Goal: Task Accomplishment & Management: Complete application form

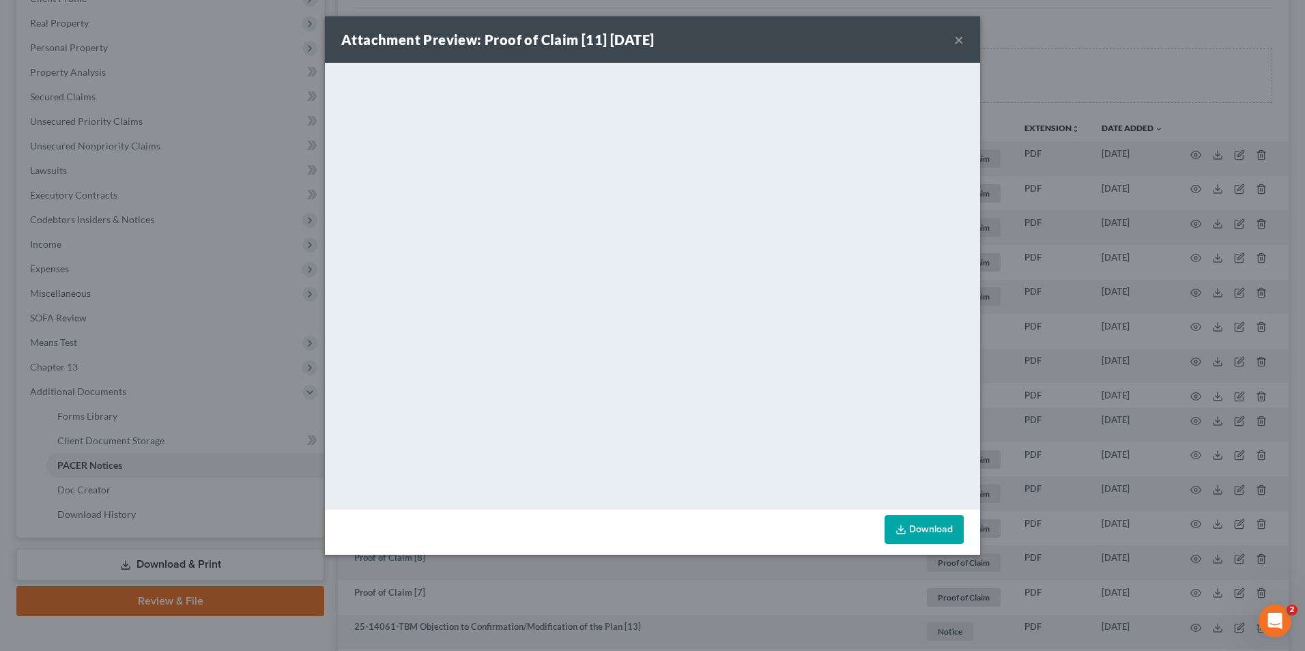
click at [961, 36] on button "×" at bounding box center [959, 39] width 10 height 16
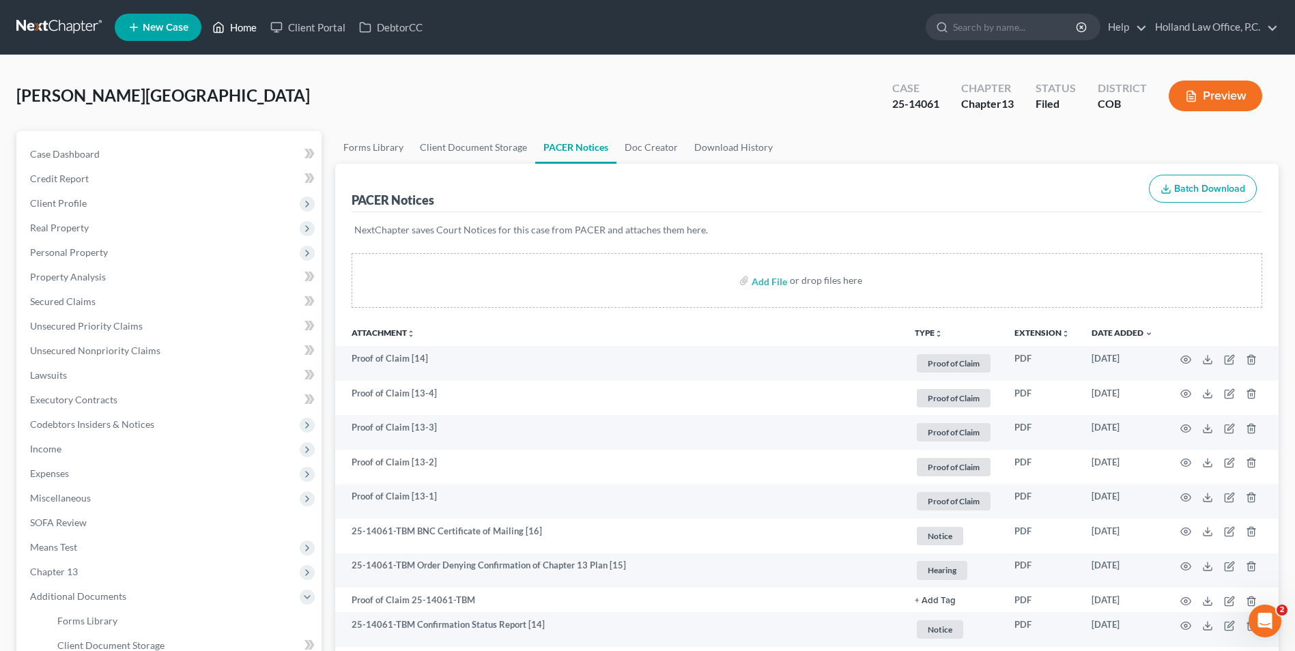
click at [232, 25] on link "Home" at bounding box center [235, 27] width 58 height 25
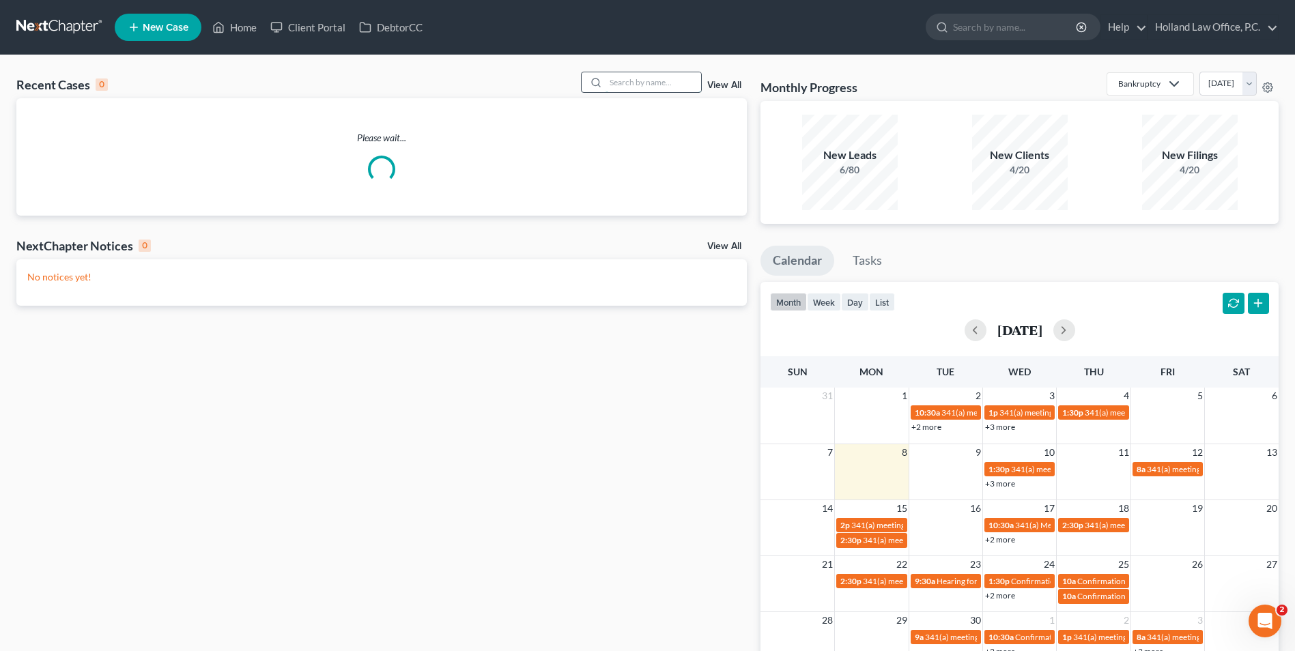
click at [626, 79] on input "search" at bounding box center [654, 82] width 96 height 20
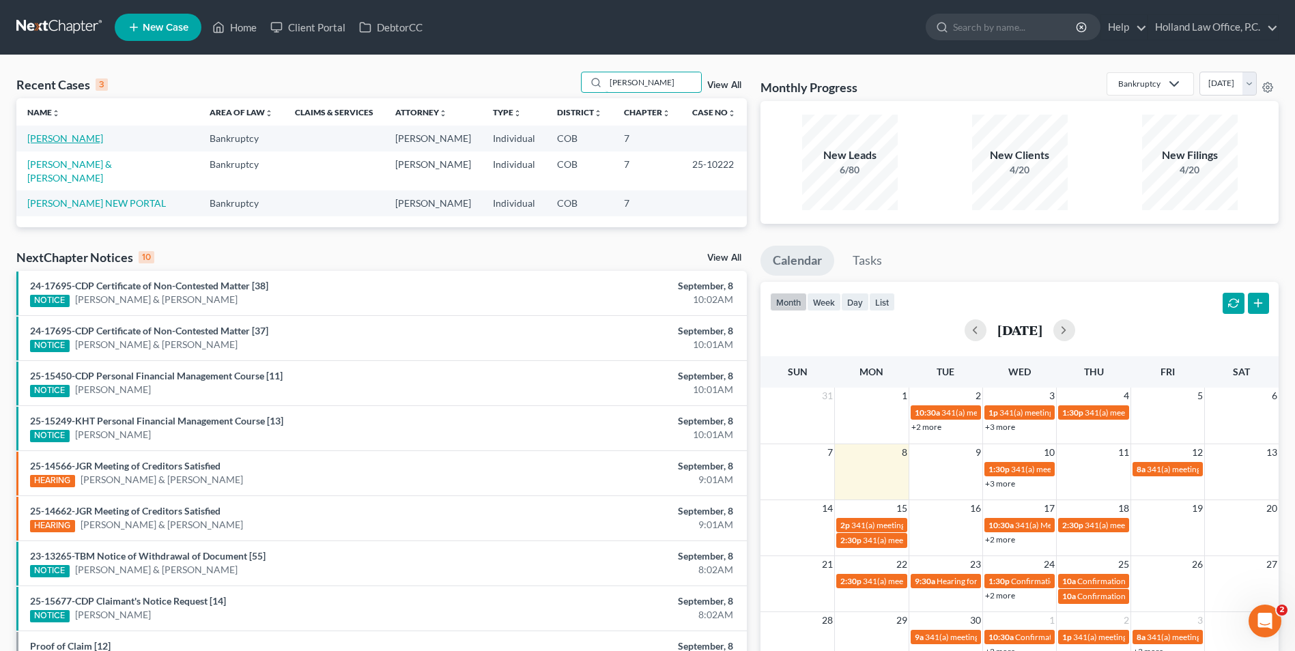
type input "[PERSON_NAME]"
click at [76, 137] on link "[PERSON_NAME]" at bounding box center [65, 138] width 76 height 12
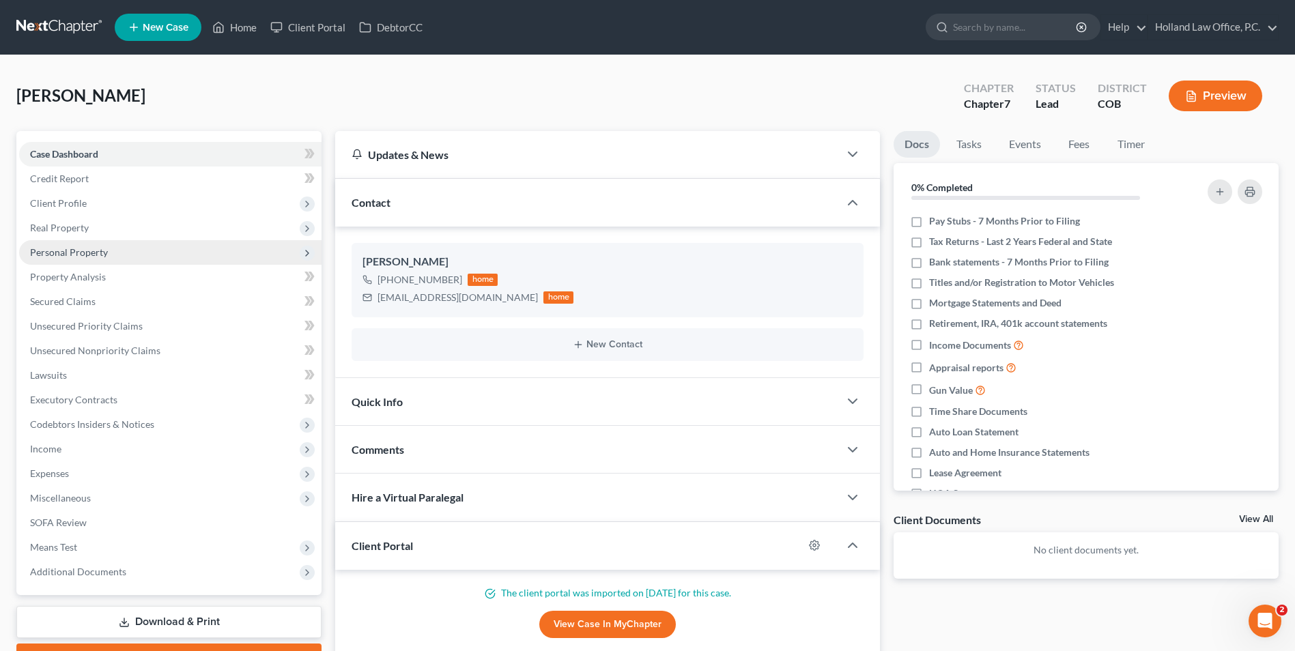
click at [80, 249] on span "Personal Property" at bounding box center [69, 252] width 78 height 12
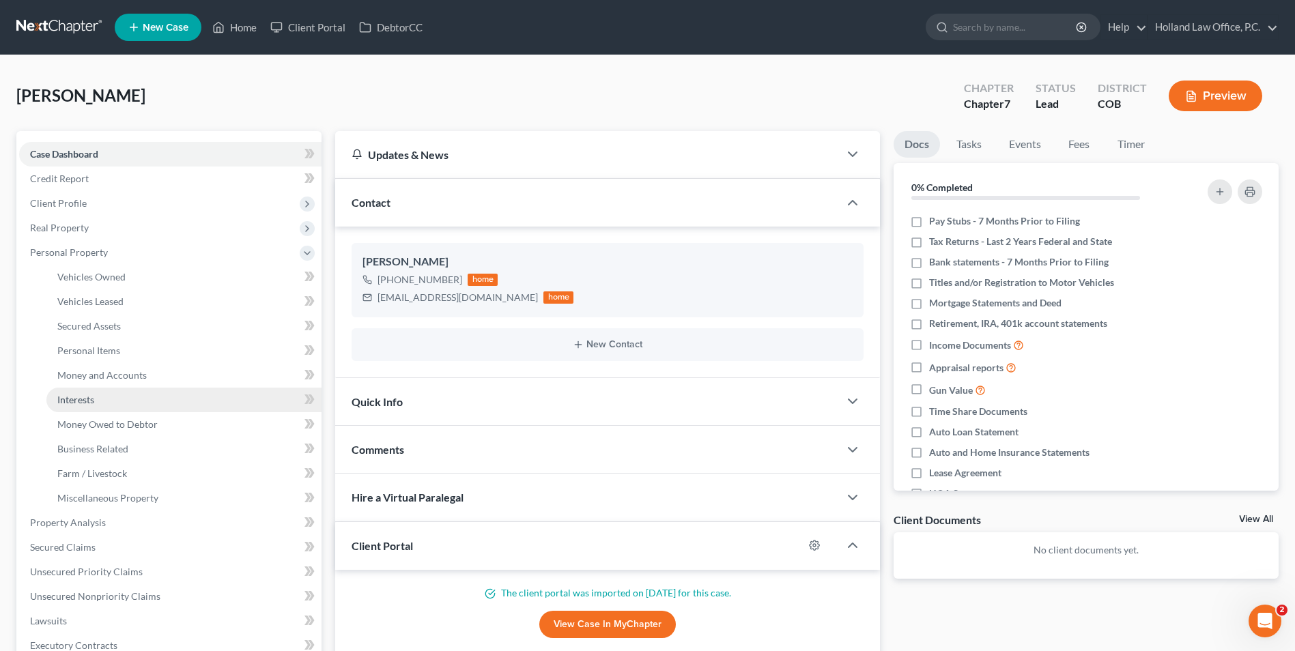
click at [109, 406] on link "Interests" at bounding box center [183, 400] width 275 height 25
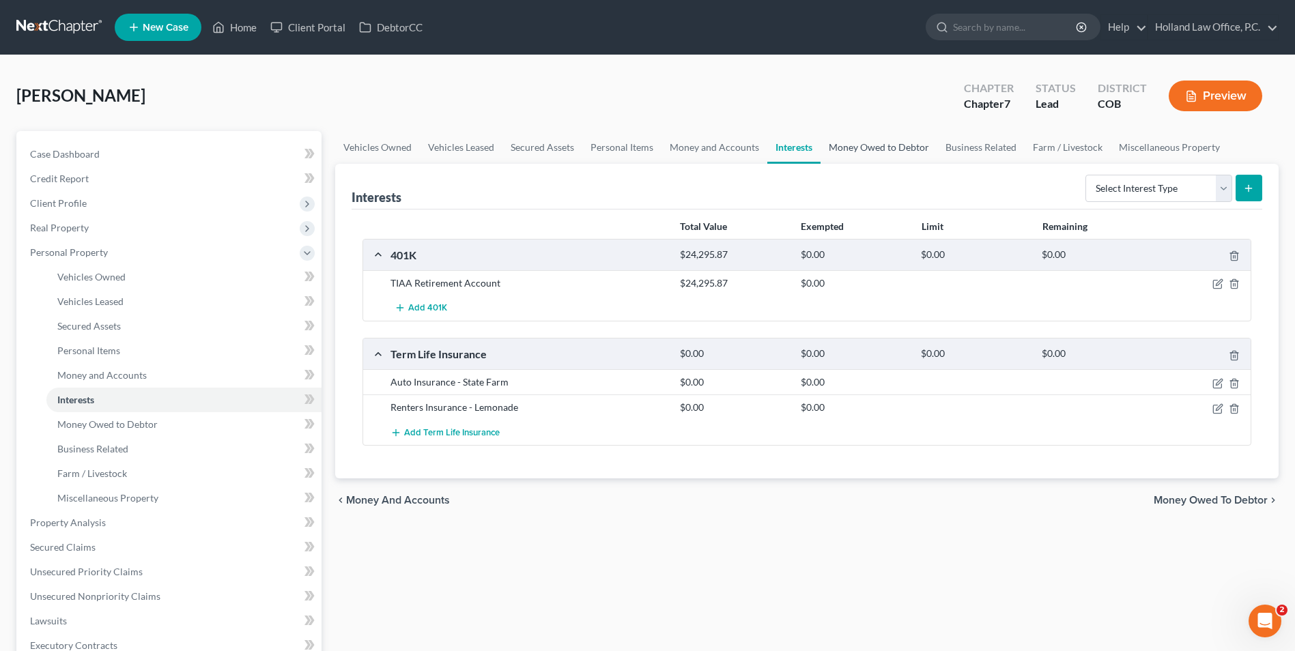
click at [880, 156] on link "Money Owed to Debtor" at bounding box center [879, 147] width 117 height 33
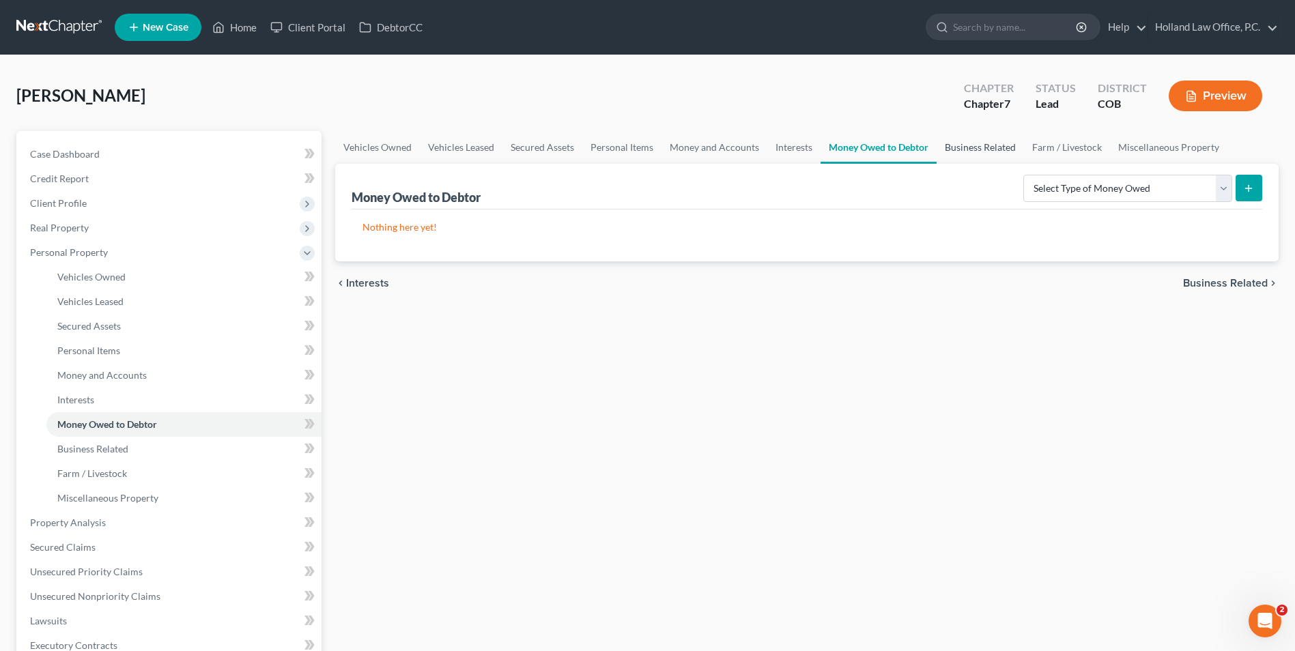
click at [985, 152] on link "Business Related" at bounding box center [980, 147] width 87 height 33
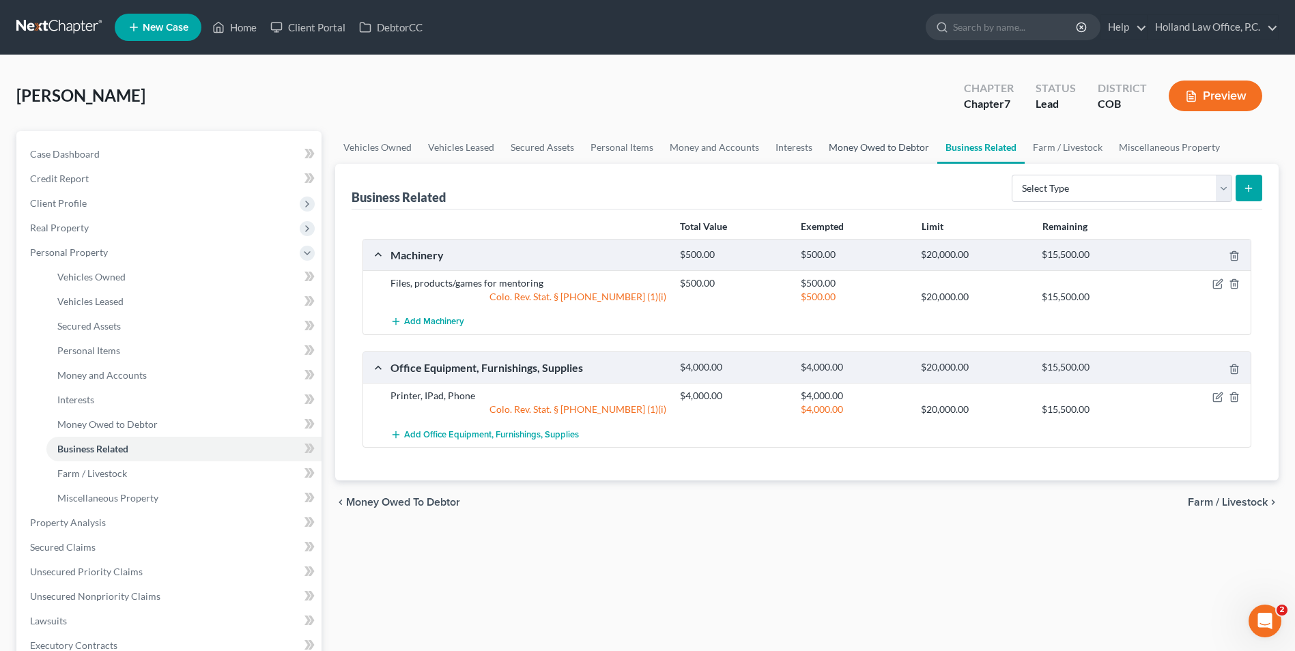
click at [891, 150] on link "Money Owed to Debtor" at bounding box center [879, 147] width 117 height 33
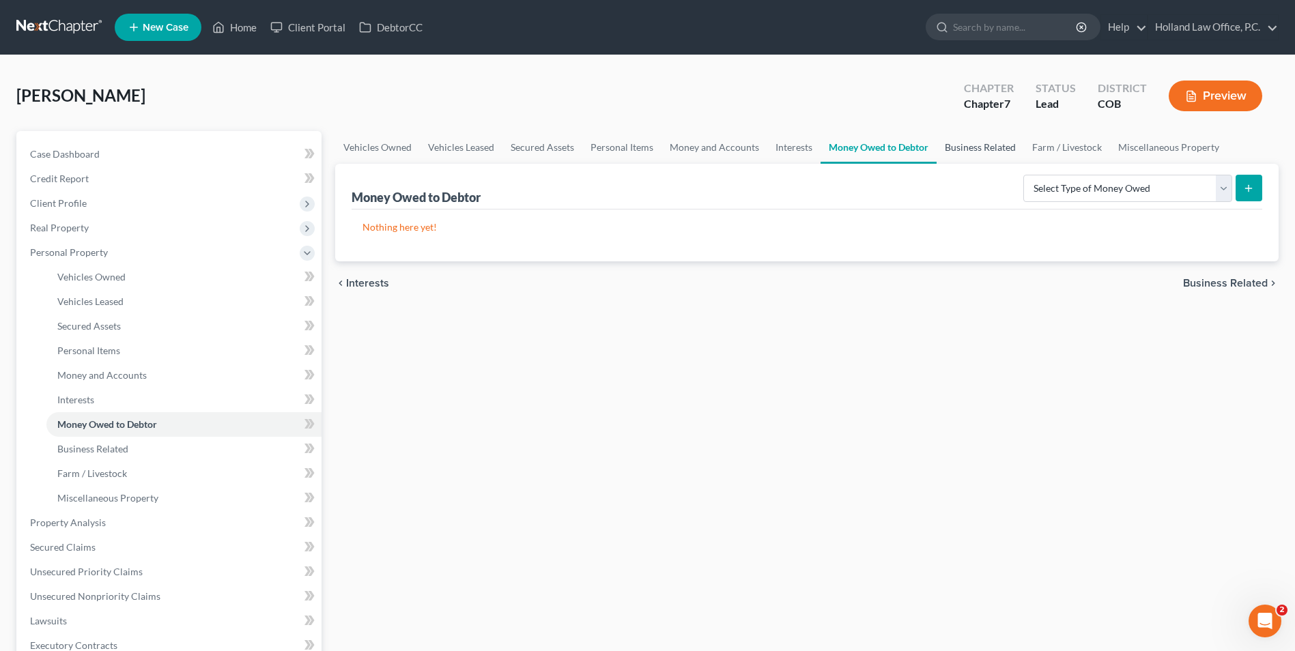
click at [982, 140] on link "Business Related" at bounding box center [980, 147] width 87 height 33
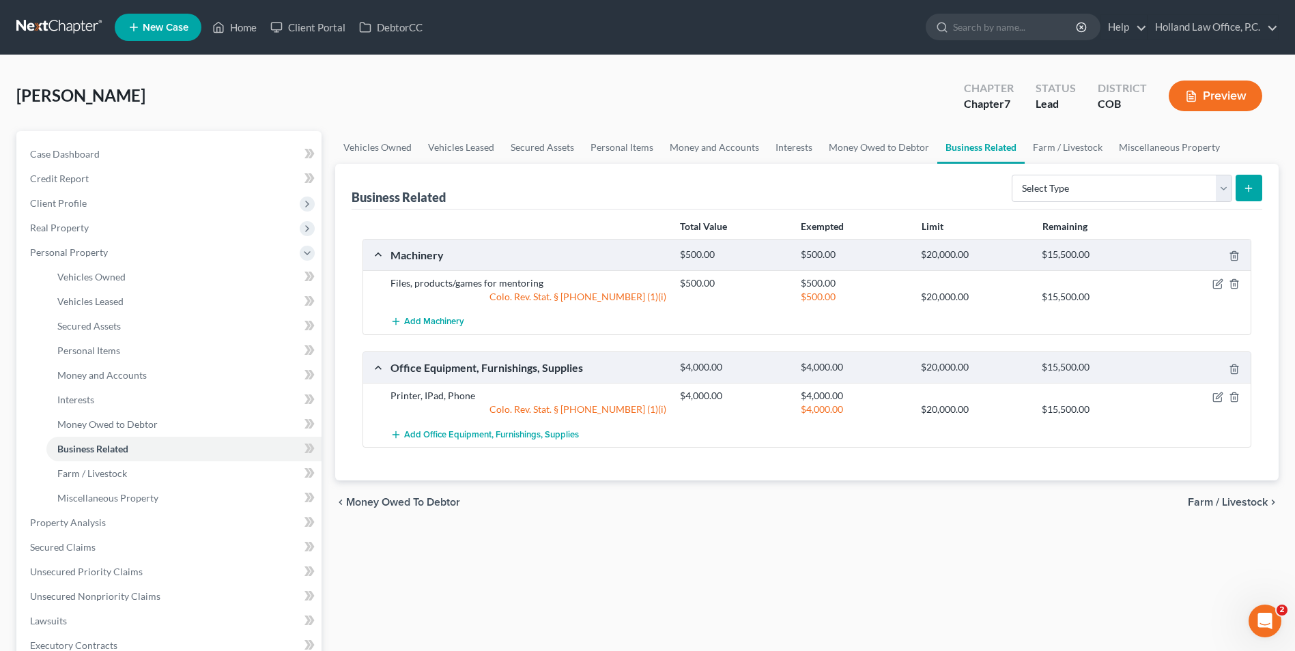
click at [1065, 171] on div "Select Type Customer Lists Franchises Inventory Licenses Machinery Office Equip…" at bounding box center [1134, 187] width 256 height 36
click at [1064, 193] on select "Select Type Customer Lists Franchises Inventory Licenses Machinery Office Equip…" at bounding box center [1122, 188] width 221 height 27
click at [844, 139] on link "Money Owed to Debtor" at bounding box center [879, 147] width 117 height 33
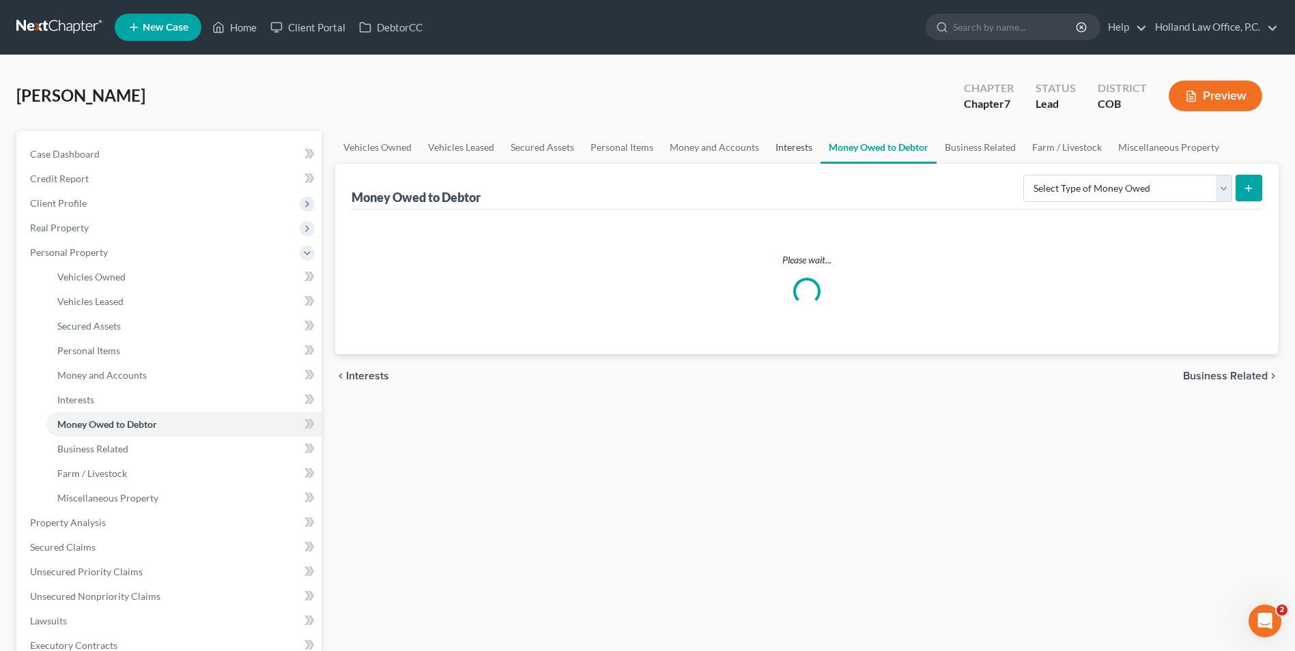
click at [787, 148] on link "Interests" at bounding box center [793, 147] width 53 height 33
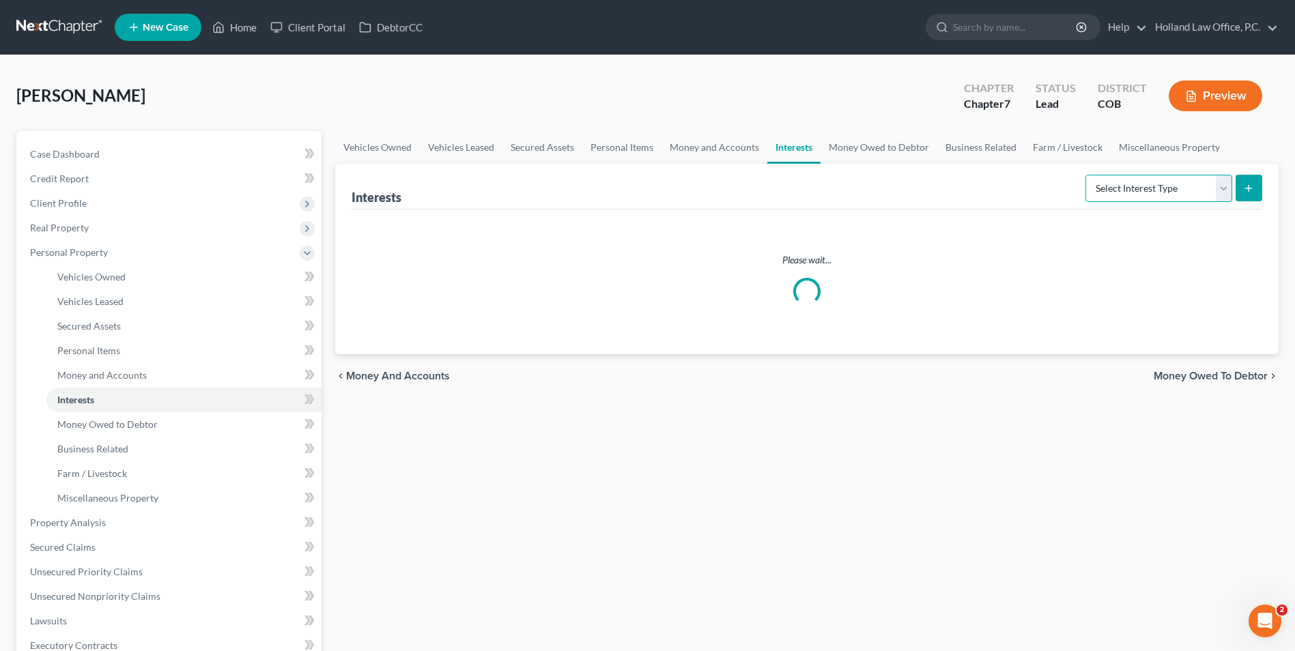
click at [1099, 187] on select "Select Interest Type 401K Annuity Bond Education IRA Government Bond Government…" at bounding box center [1159, 188] width 147 height 27
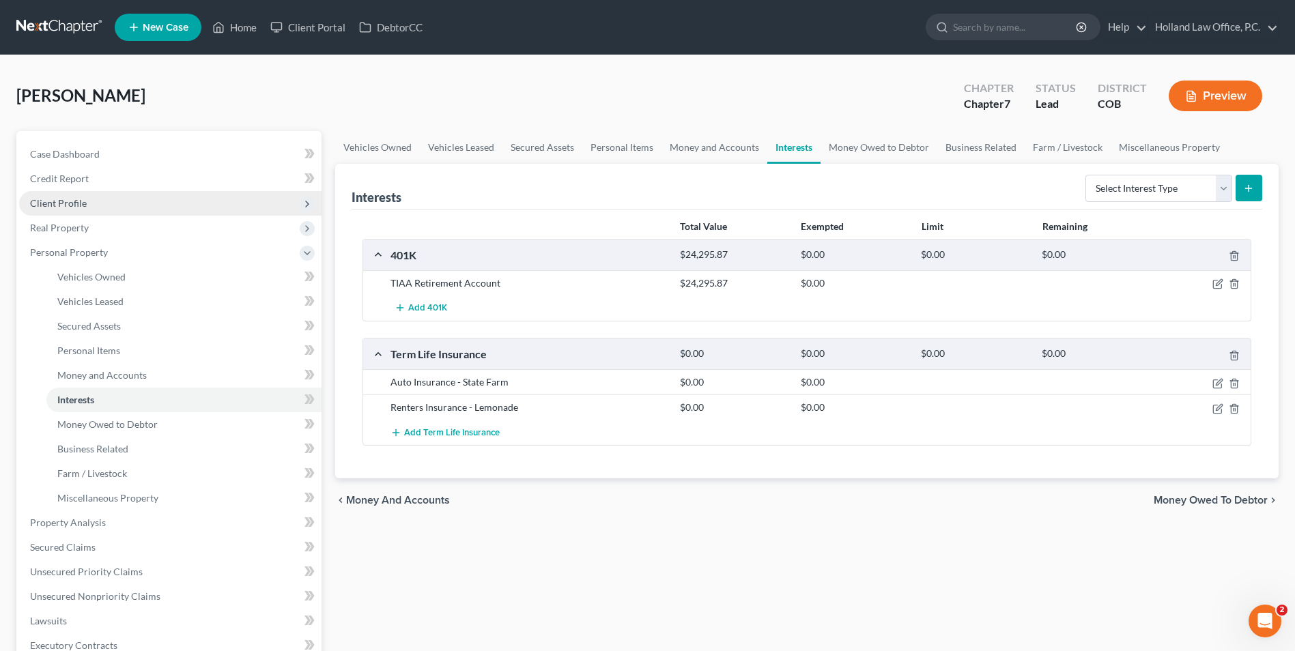
click at [89, 201] on span "Client Profile" at bounding box center [170, 203] width 302 height 25
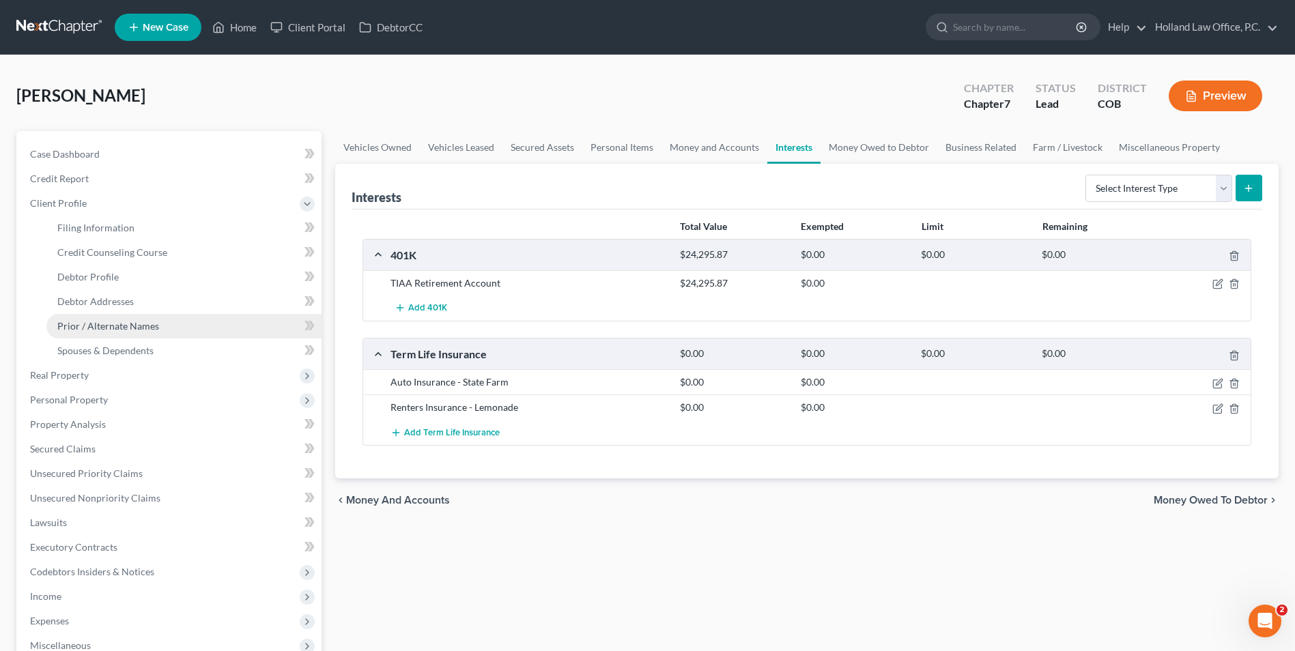
click at [127, 327] on span "Prior / Alternate Names" at bounding box center [108, 326] width 102 height 12
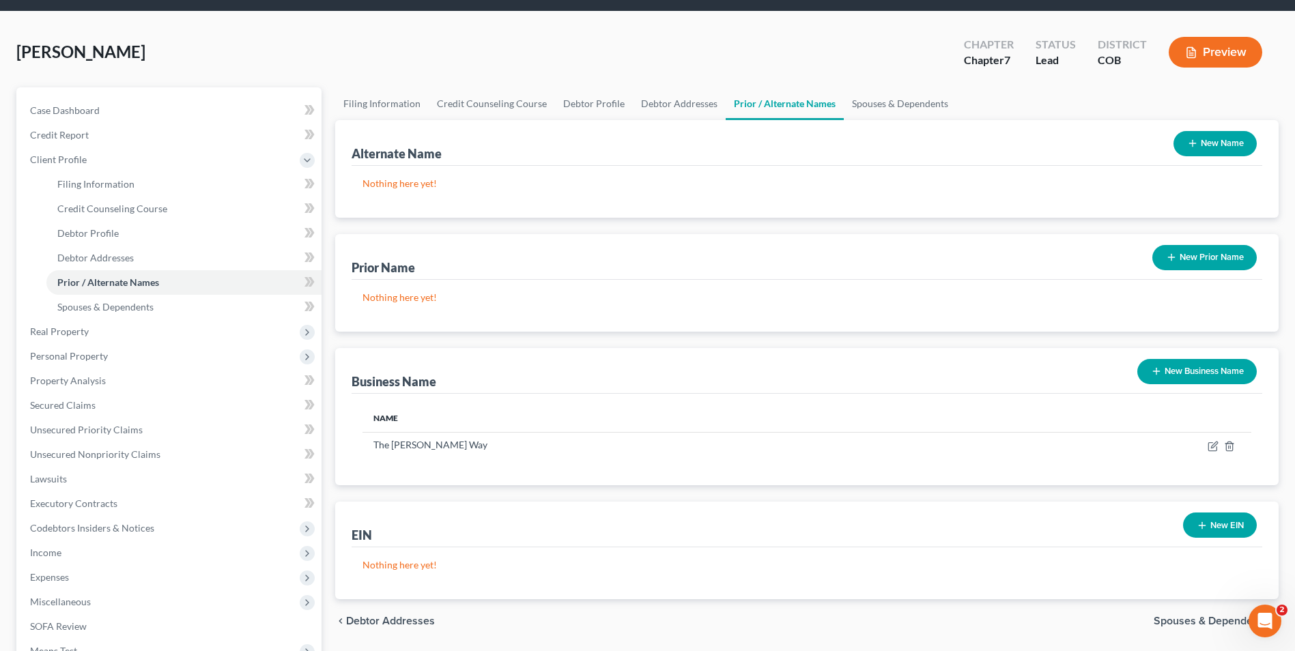
scroll to position [68, 0]
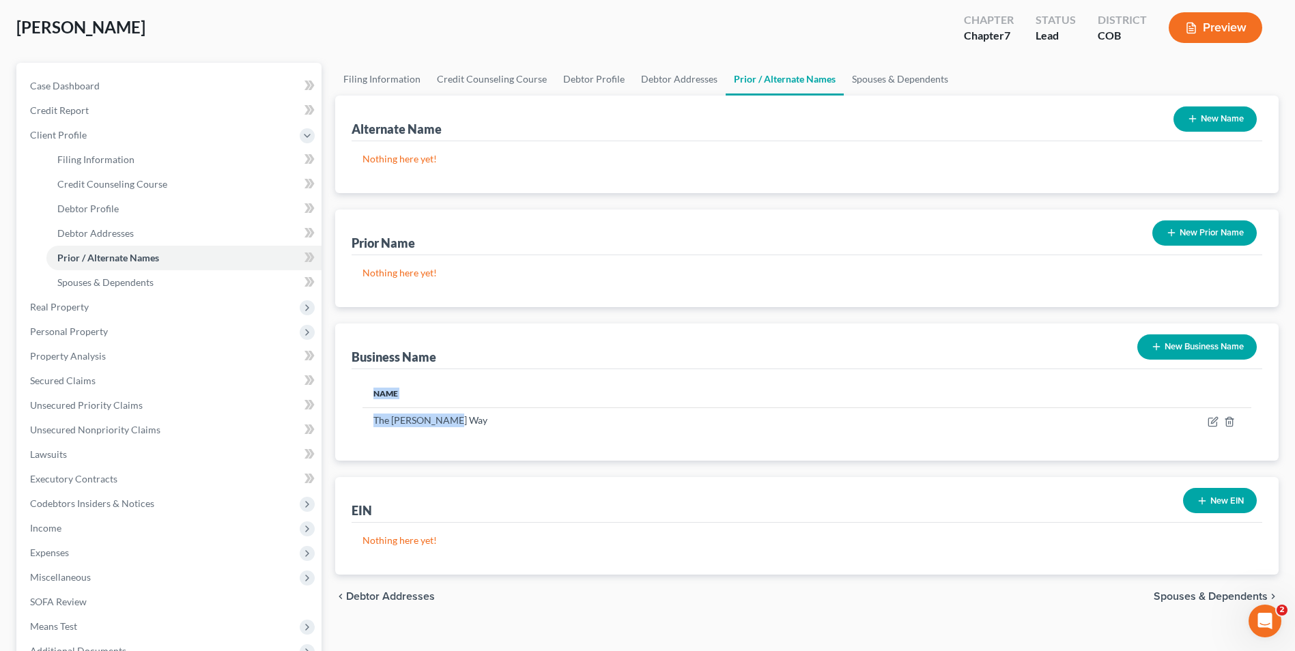
drag, startPoint x: 395, startPoint y: 424, endPoint x: 357, endPoint y: 427, distance: 37.7
click at [357, 427] on div "Name The [PERSON_NAME] Way" at bounding box center [807, 414] width 911 height 91
drag, startPoint x: 360, startPoint y: 427, endPoint x: 398, endPoint y: 423, distance: 38.5
drag, startPoint x: 398, startPoint y: 423, endPoint x: 485, endPoint y: 413, distance: 87.3
click at [492, 412] on td "The [PERSON_NAME] Way" at bounding box center [680, 421] width 634 height 26
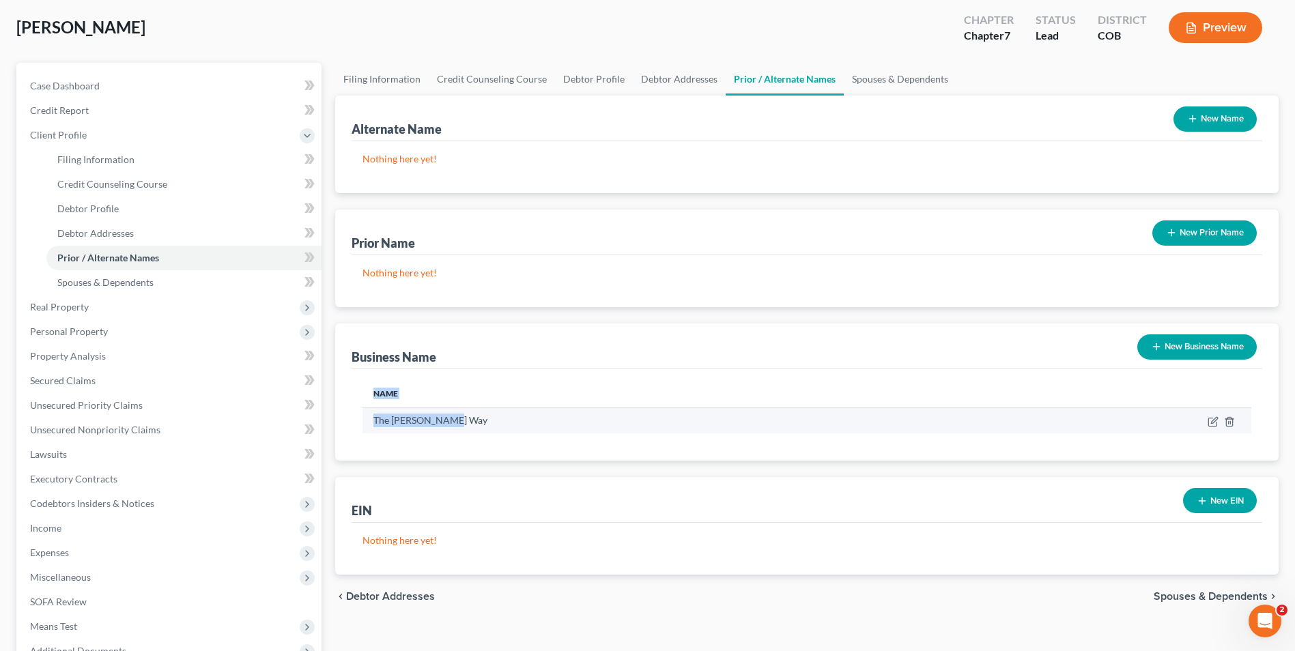
click at [451, 423] on td "The [PERSON_NAME] Way" at bounding box center [680, 421] width 634 height 26
drag, startPoint x: 455, startPoint y: 423, endPoint x: 371, endPoint y: 423, distance: 83.3
click at [371, 423] on td "The [PERSON_NAME] Way" at bounding box center [680, 421] width 634 height 26
drag, startPoint x: 371, startPoint y: 423, endPoint x: 385, endPoint y: 421, distance: 13.7
click at [73, 306] on span "Real Property" at bounding box center [59, 307] width 59 height 12
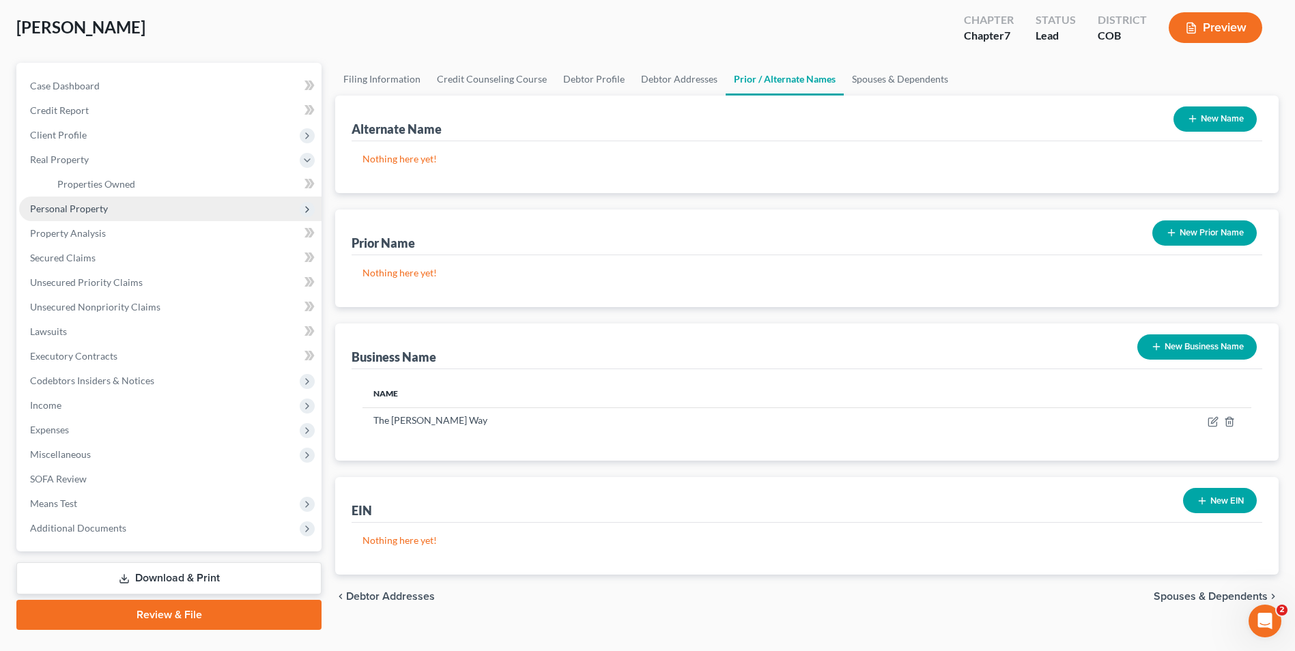
drag, startPoint x: 73, startPoint y: 306, endPoint x: 61, endPoint y: 206, distance: 101.1
click at [59, 206] on span "Personal Property" at bounding box center [69, 209] width 78 height 12
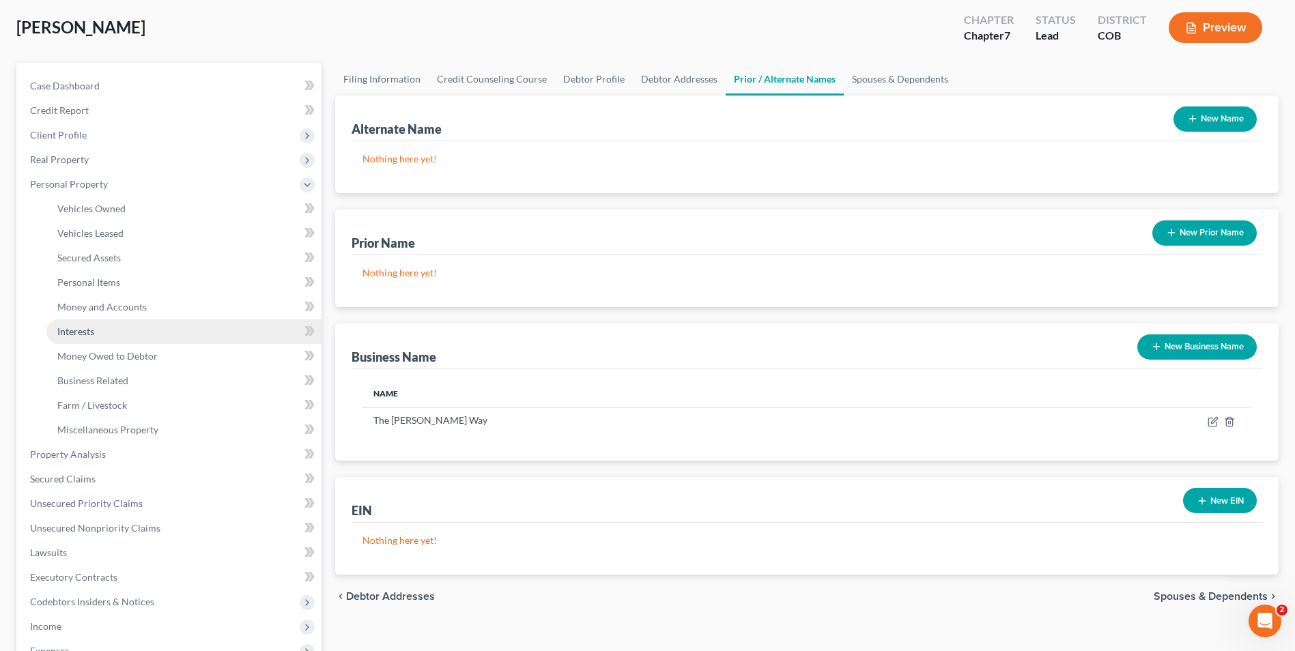
click at [88, 331] on span "Interests" at bounding box center [75, 332] width 37 height 12
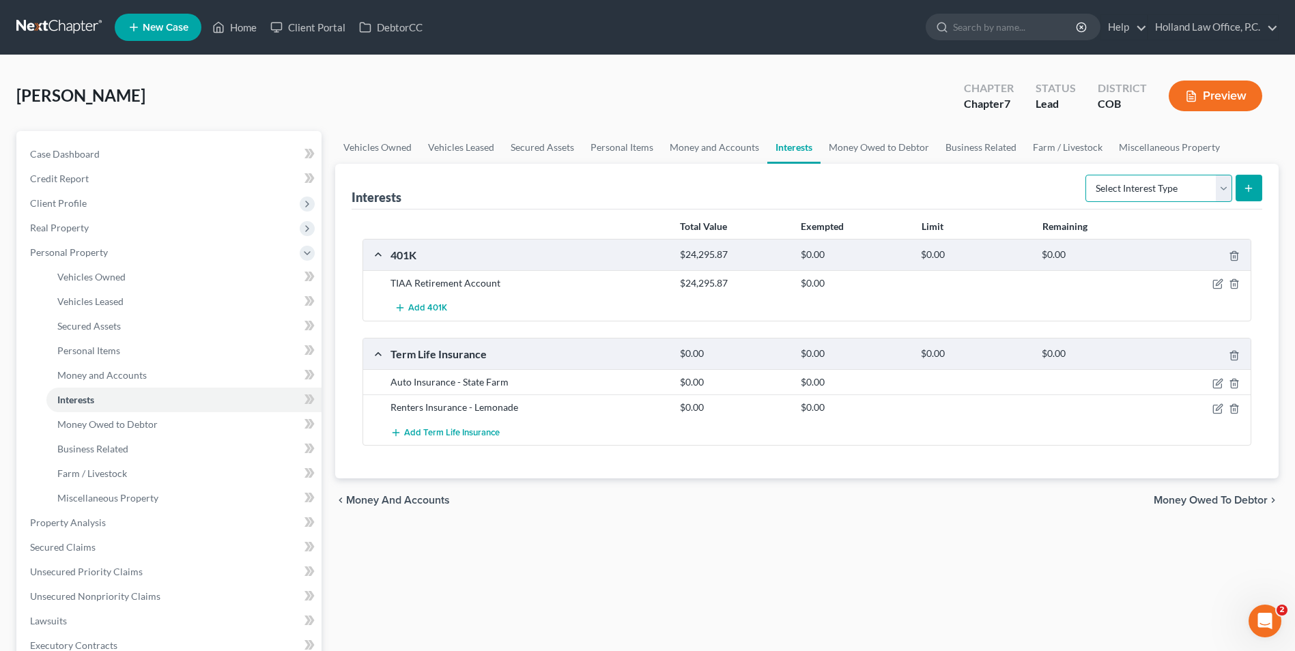
click at [1168, 193] on select "Select Interest Type 401K Annuity Bond Education IRA Government Bond Government…" at bounding box center [1159, 188] width 147 height 27
select select "unincorporated_business"
click at [1087, 175] on select "Select Interest Type 401K Annuity Bond Education IRA Government Bond Government…" at bounding box center [1159, 188] width 147 height 27
click at [1243, 191] on button "submit" at bounding box center [1249, 188] width 27 height 27
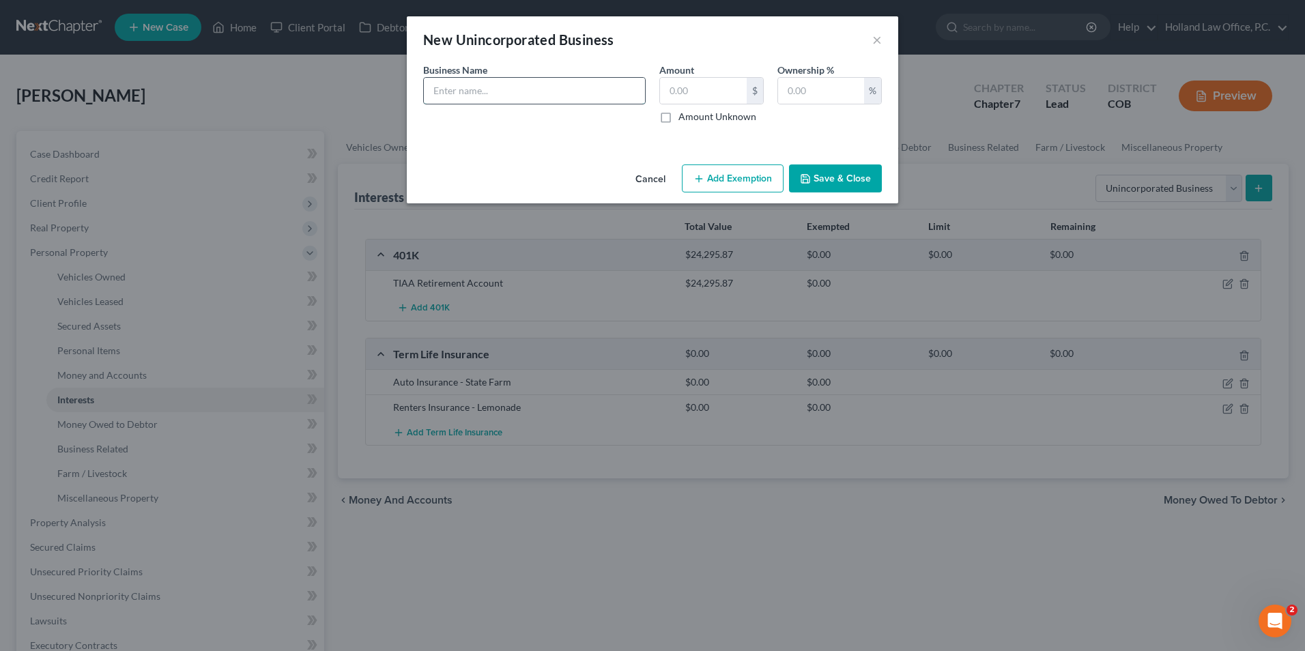
click at [524, 93] on input "text" at bounding box center [534, 91] width 221 height 26
paste input "The [PERSON_NAME] Way"
type input "The [PERSON_NAME] Way"
click at [727, 84] on input "text" at bounding box center [703, 91] width 87 height 26
type input "0.00"
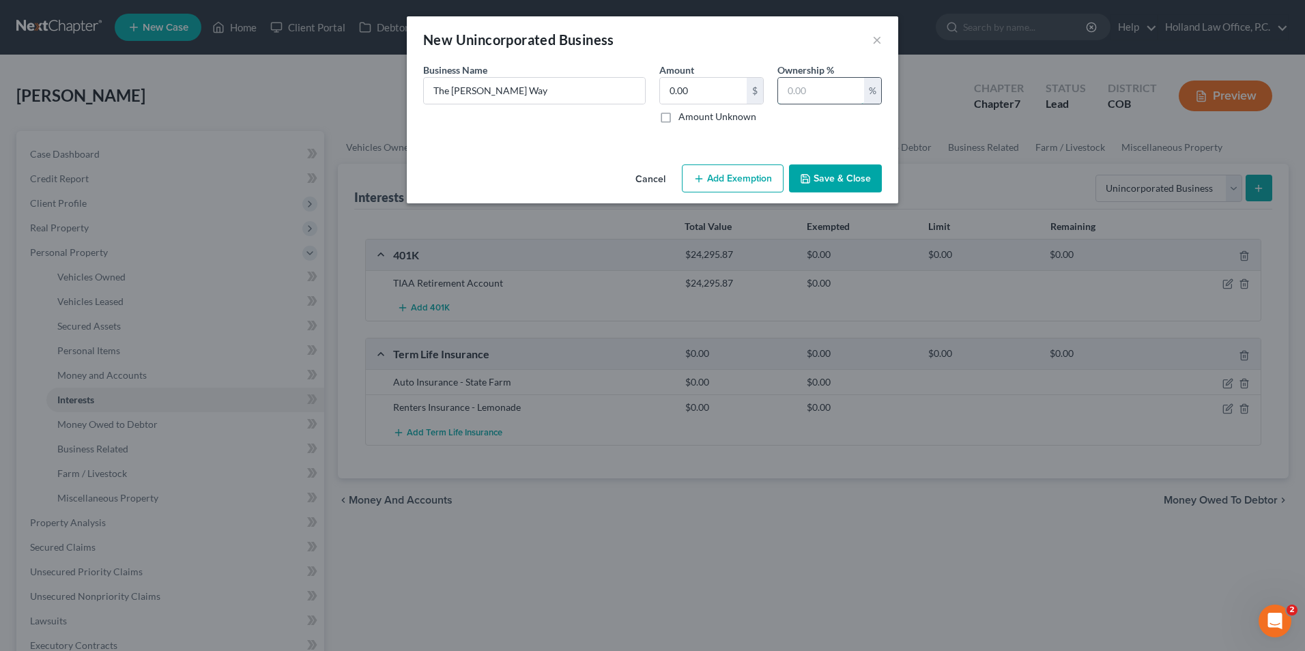
click at [787, 94] on input "text" at bounding box center [821, 91] width 86 height 26
type input "100.00"
click at [866, 191] on button "Save & Close" at bounding box center [835, 179] width 93 height 29
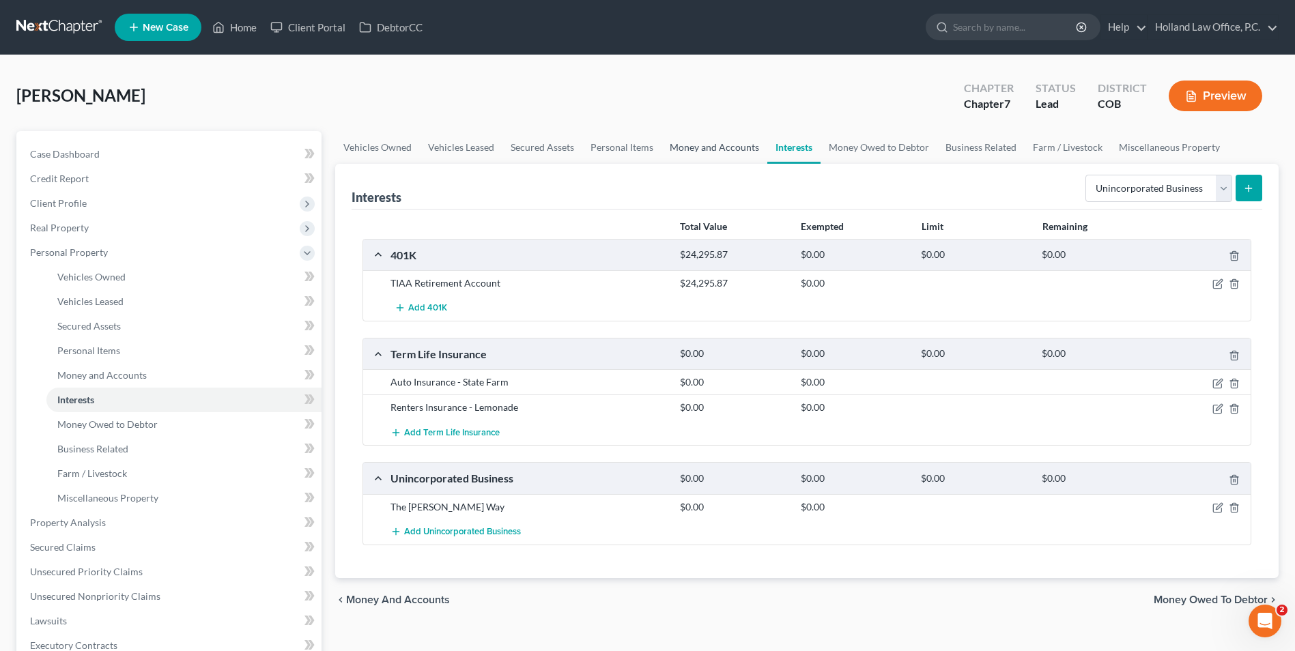
click at [708, 144] on link "Money and Accounts" at bounding box center [715, 147] width 106 height 33
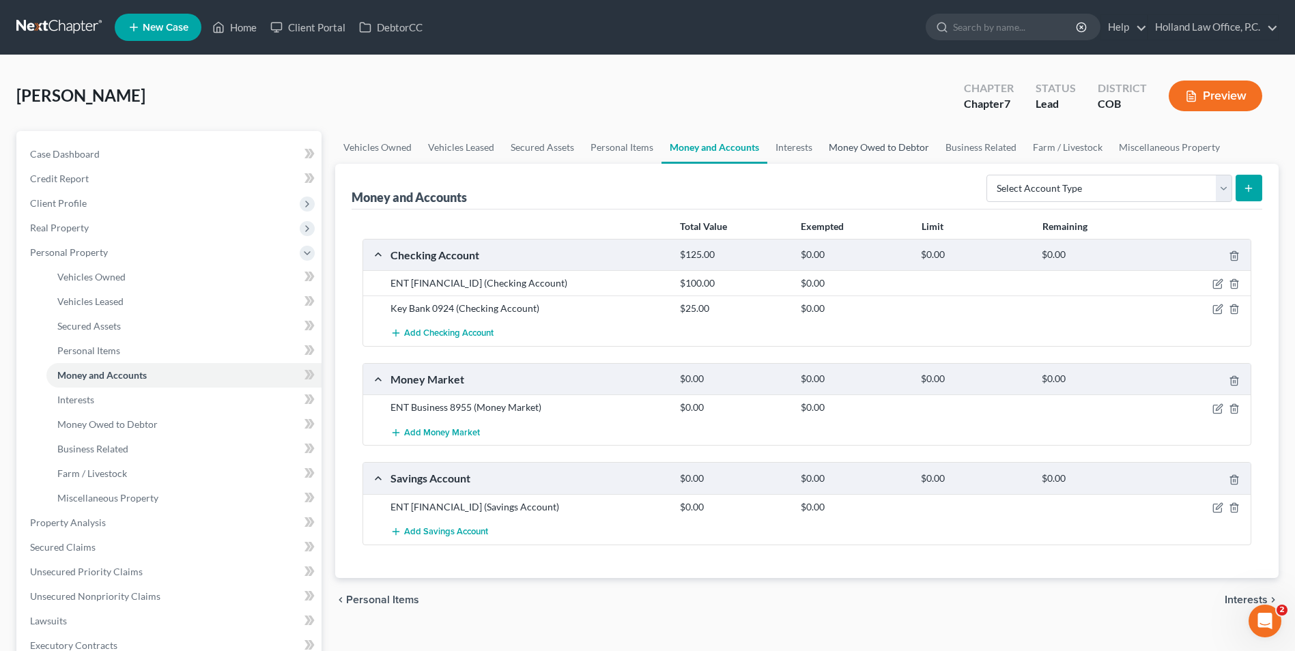
click at [823, 150] on link "Money Owed to Debtor" at bounding box center [879, 147] width 117 height 33
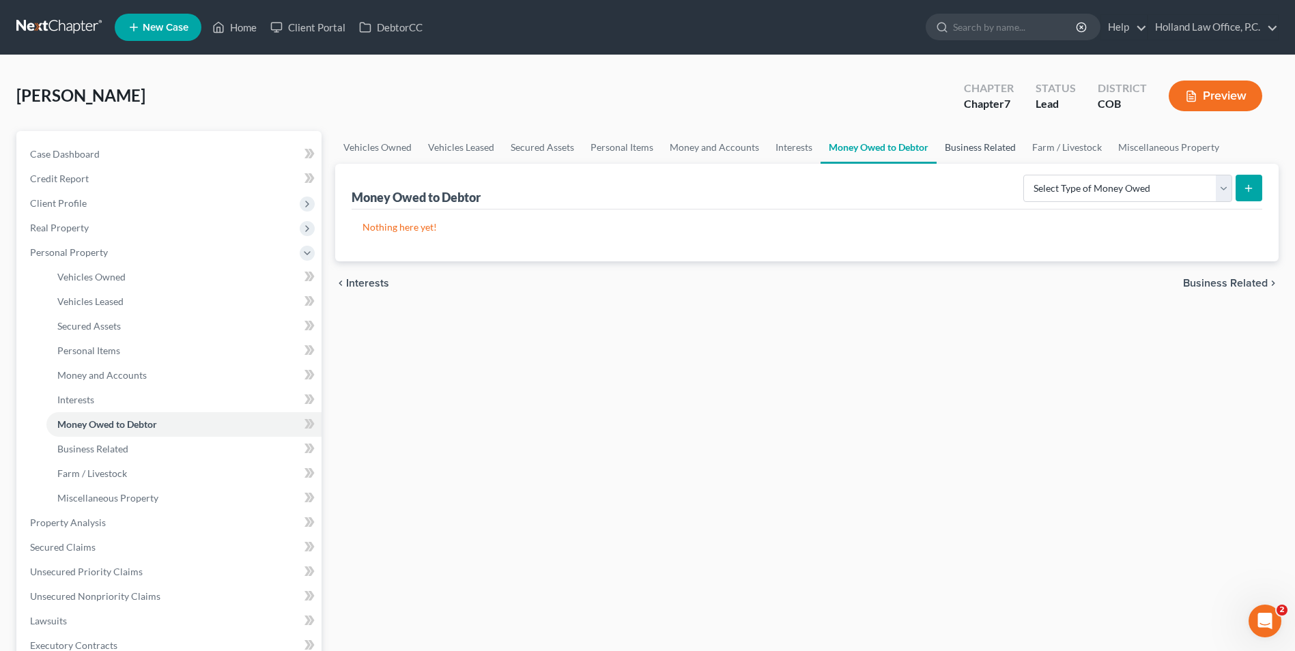
click at [957, 141] on link "Business Related" at bounding box center [980, 147] width 87 height 33
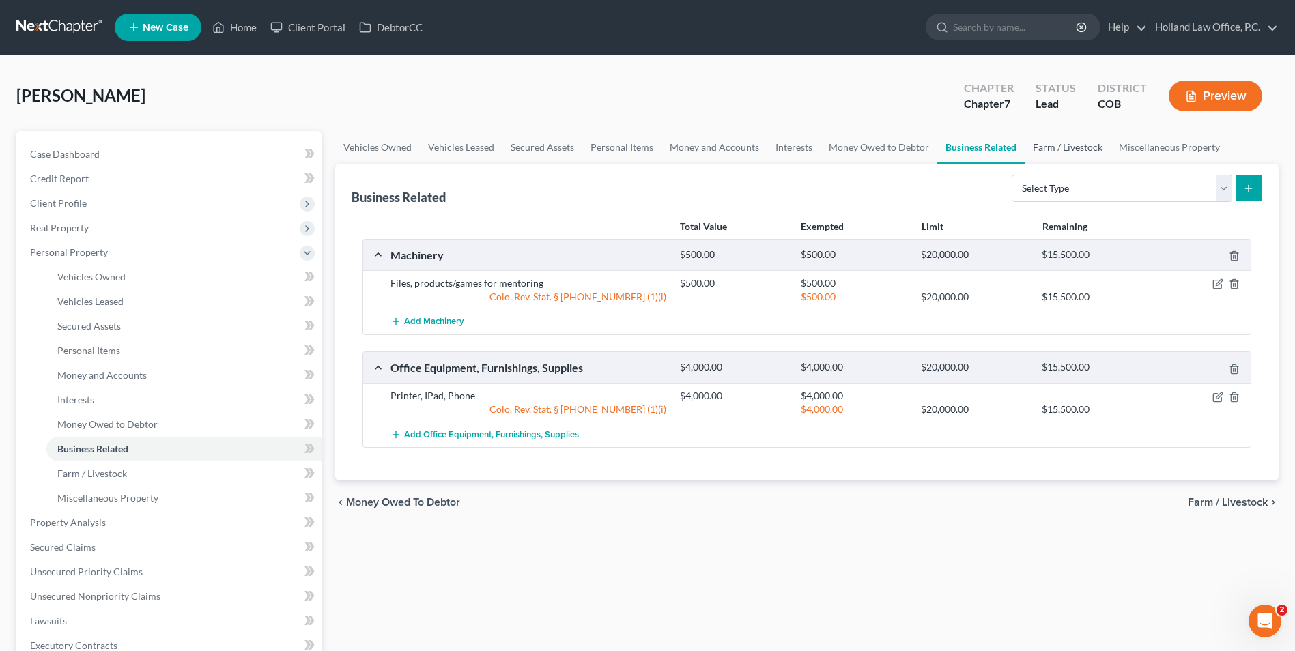
click at [1036, 148] on link "Farm / Livestock" at bounding box center [1068, 147] width 86 height 33
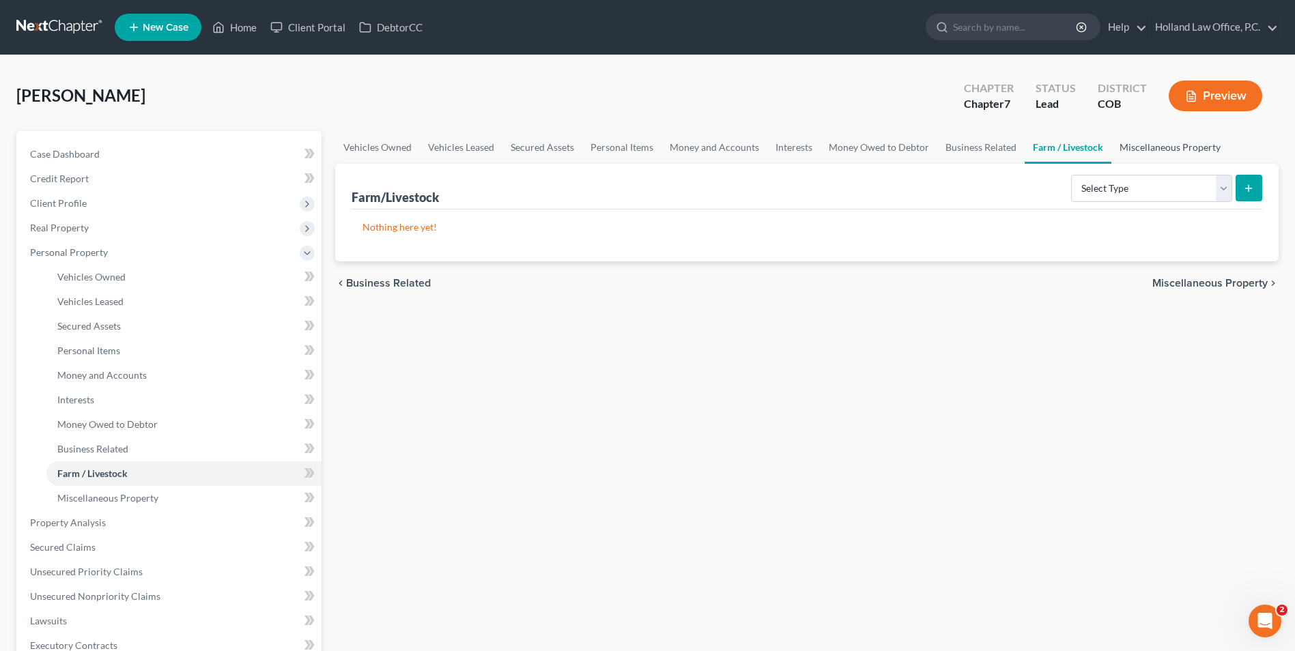
click at [1146, 150] on link "Miscellaneous Property" at bounding box center [1170, 147] width 117 height 33
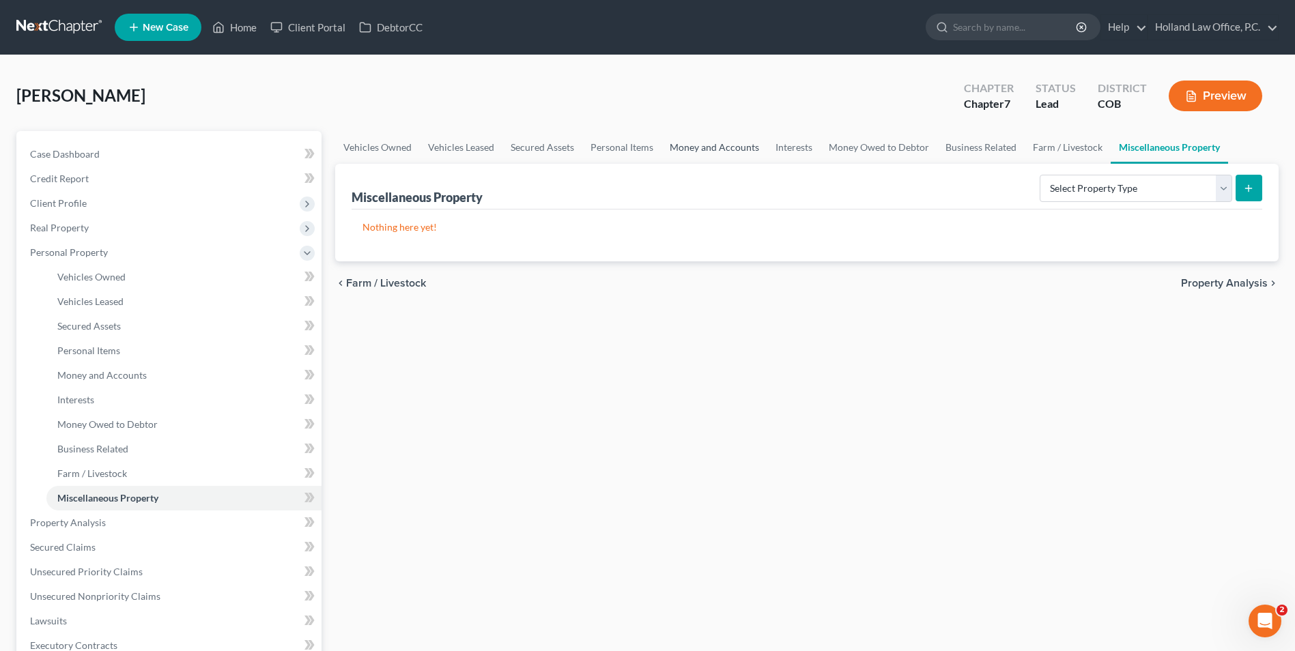
click at [669, 153] on link "Money and Accounts" at bounding box center [715, 147] width 106 height 33
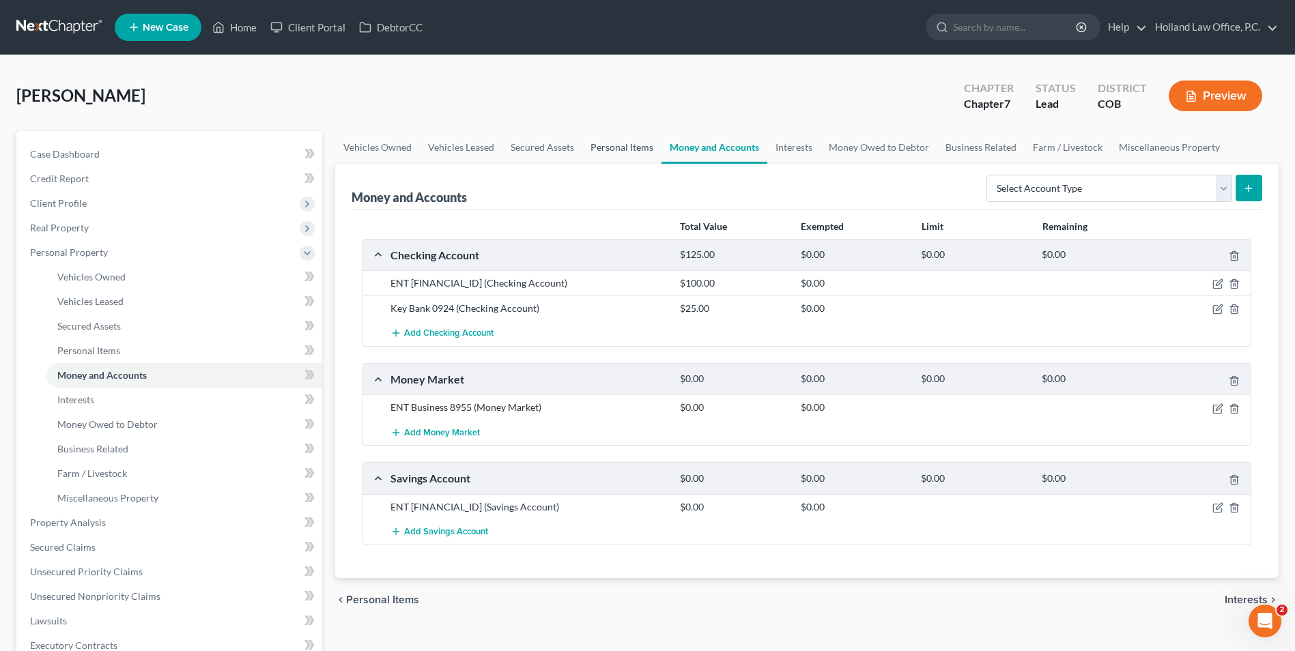
click at [618, 152] on link "Personal Items" at bounding box center [621, 147] width 79 height 33
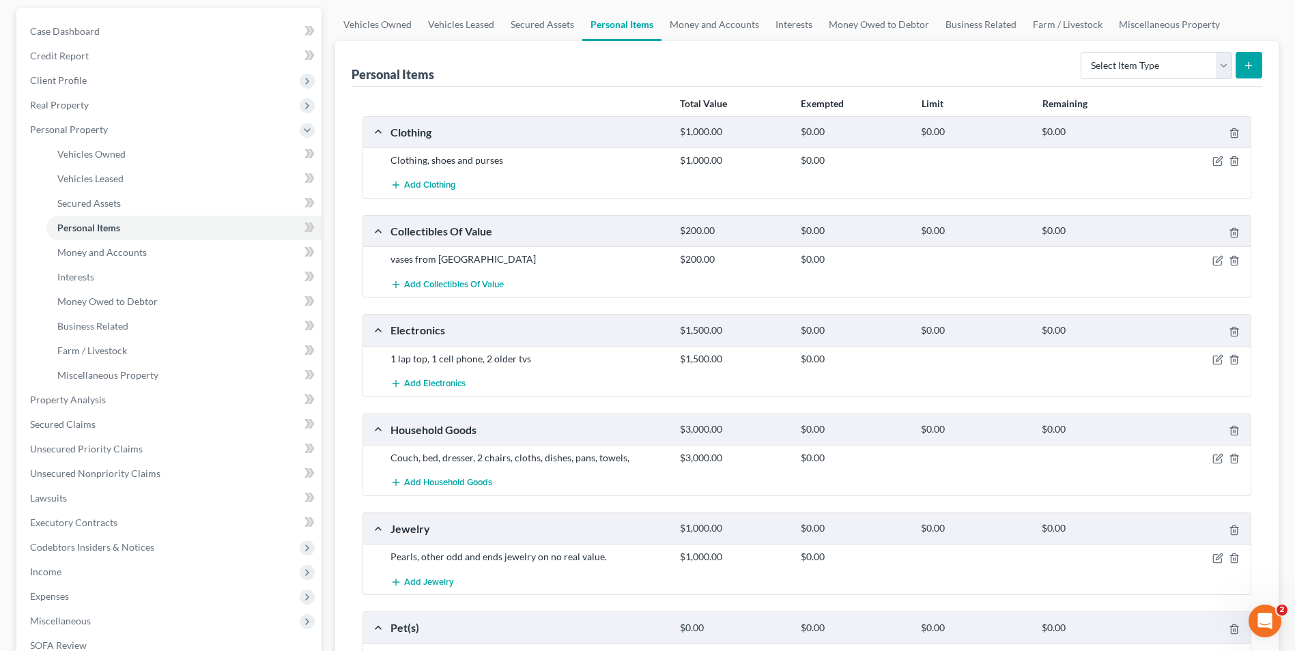
scroll to position [47, 0]
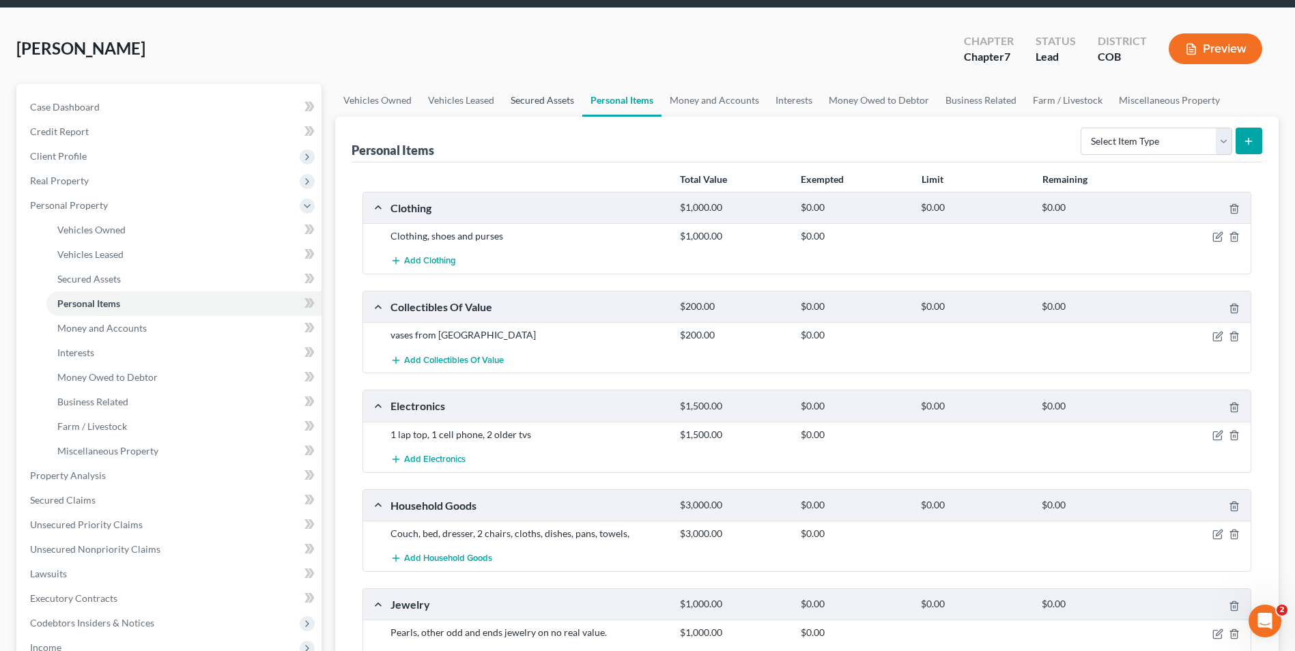
click at [516, 104] on link "Secured Assets" at bounding box center [543, 100] width 80 height 33
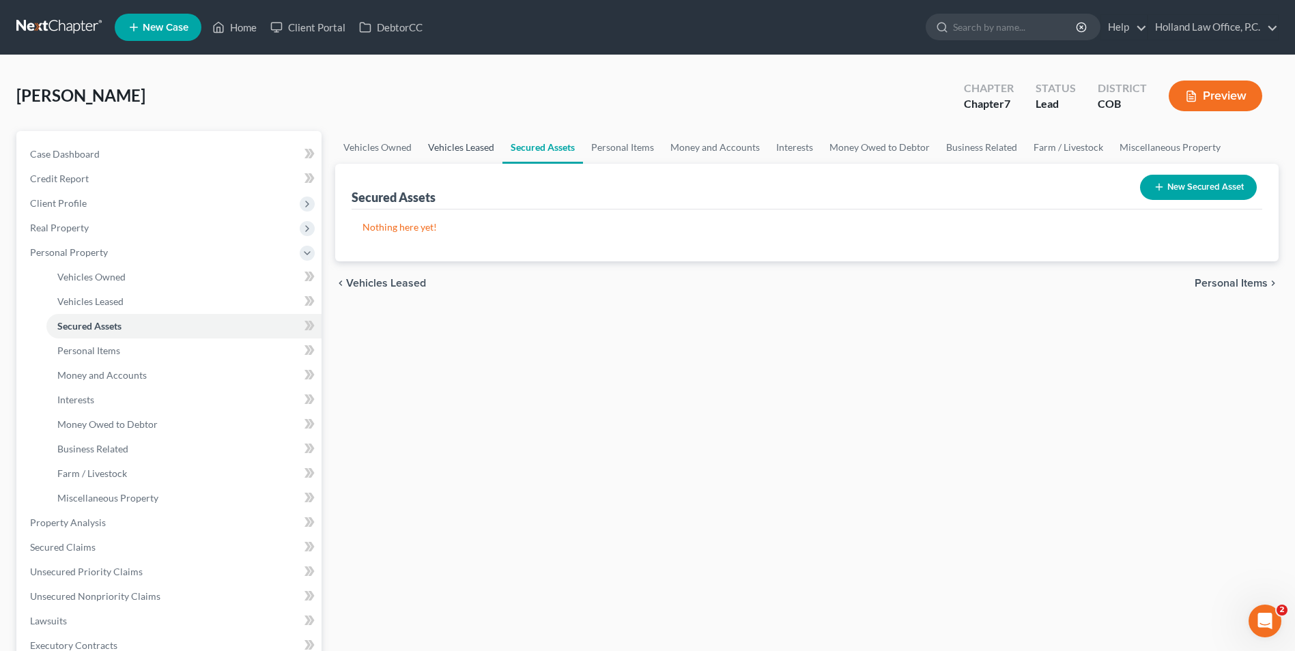
drag, startPoint x: 458, startPoint y: 139, endPoint x: 419, endPoint y: 139, distance: 39.6
click at [457, 139] on link "Vehicles Leased" at bounding box center [461, 147] width 83 height 33
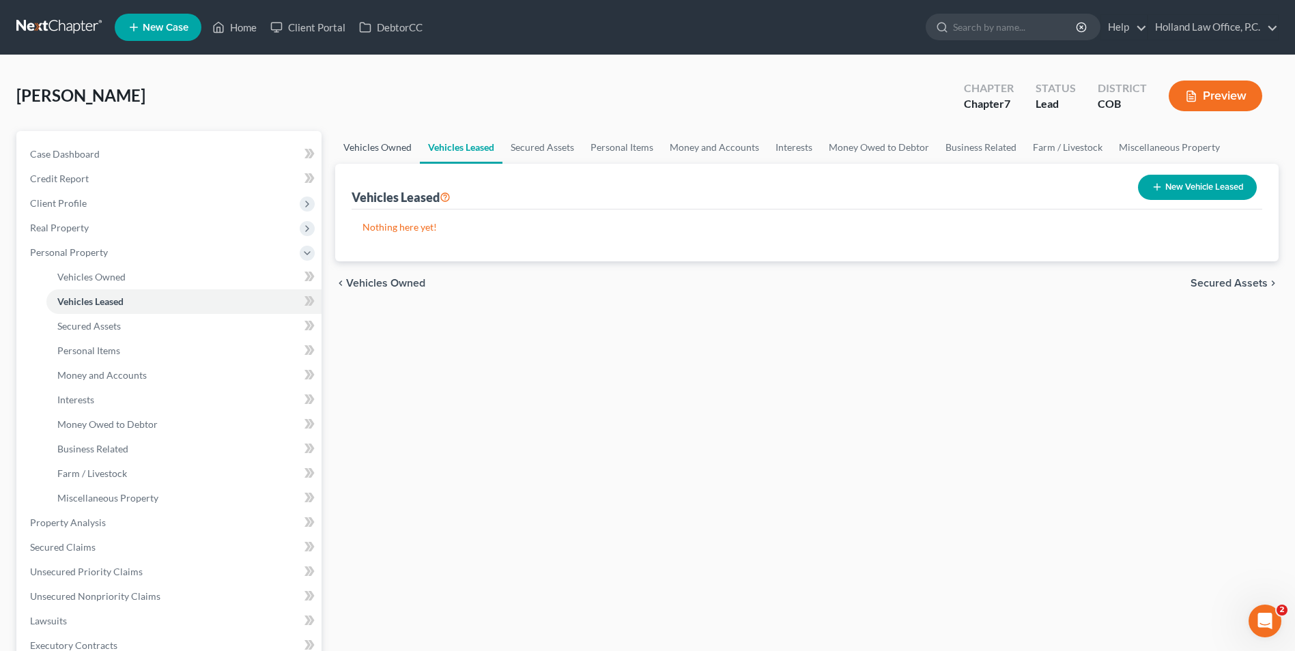
click at [363, 146] on link "Vehicles Owned" at bounding box center [377, 147] width 85 height 33
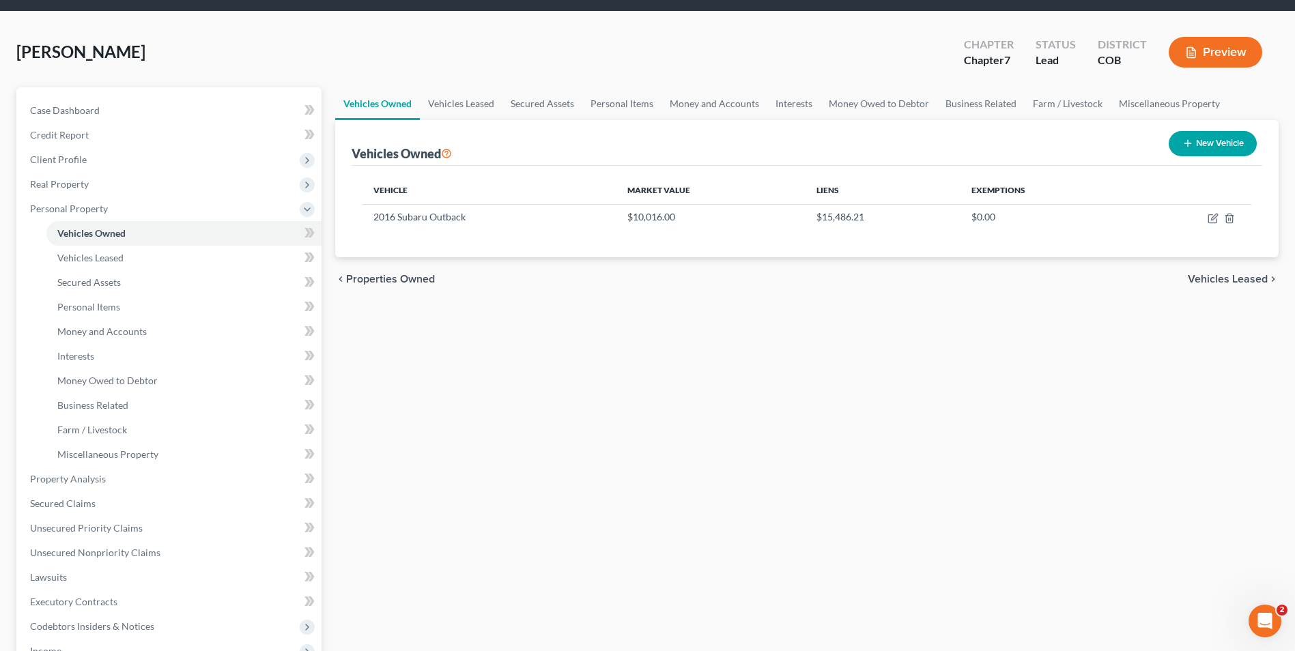
scroll to position [68, 0]
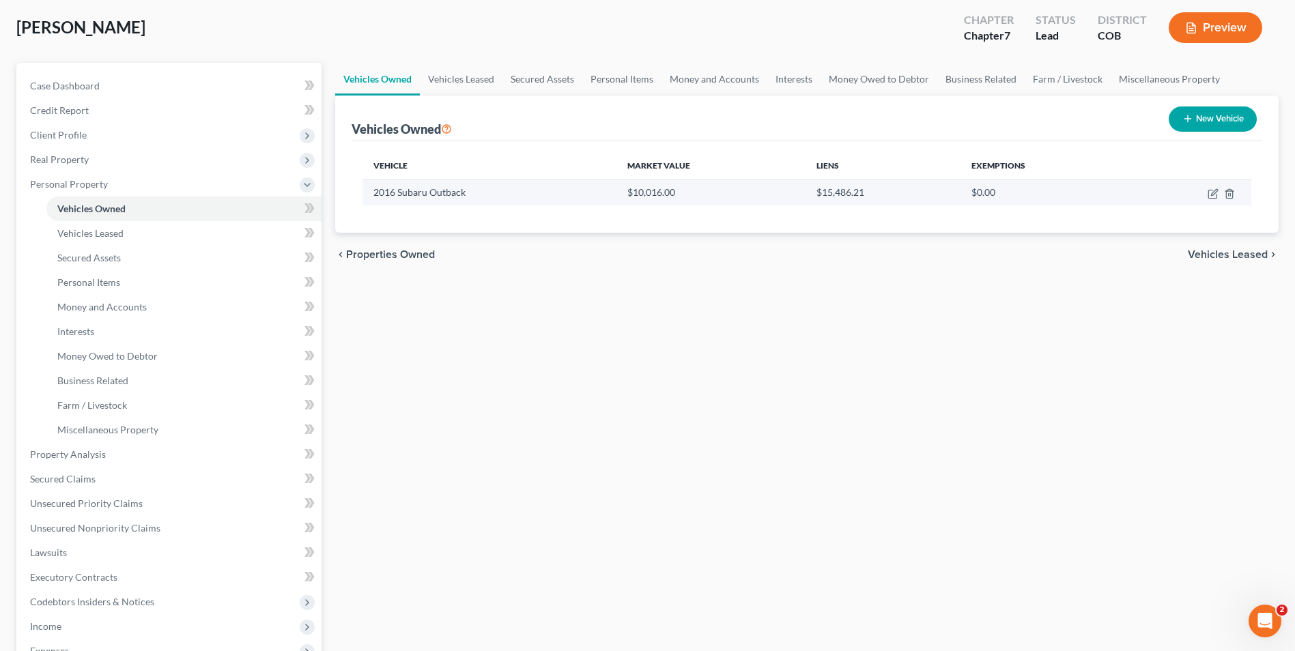
click at [1206, 195] on td at bounding box center [1191, 193] width 122 height 26
click at [1213, 193] on icon "button" at bounding box center [1214, 192] width 6 height 6
select select "0"
select select "10"
select select "3"
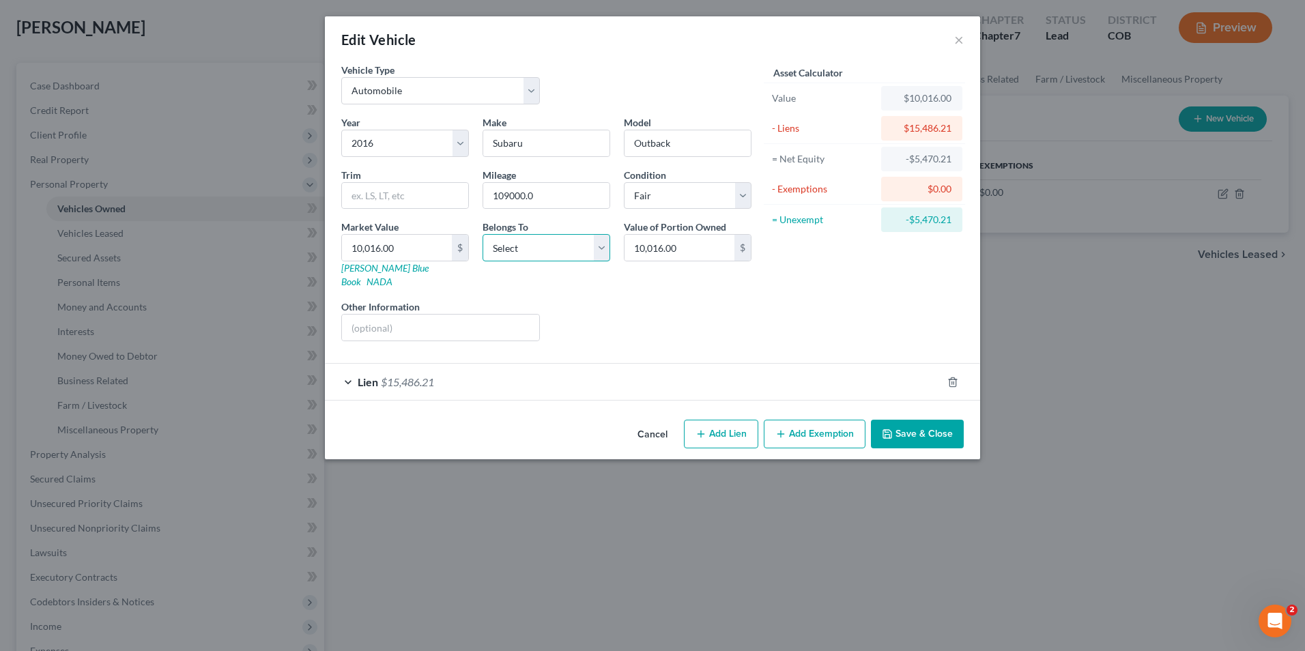
click at [574, 238] on select "Select Debtor 1 Only Debtor 2 Only Debtor 1 And Debtor 2 Only At Least One Of T…" at bounding box center [547, 247] width 128 height 27
select select "0"
click at [483, 234] on select "Select Debtor 1 Only Debtor 2 Only Debtor 1 And Debtor 2 Only At Least One Of T…" at bounding box center [547, 247] width 128 height 27
click at [904, 421] on button "Save & Close" at bounding box center [917, 434] width 93 height 29
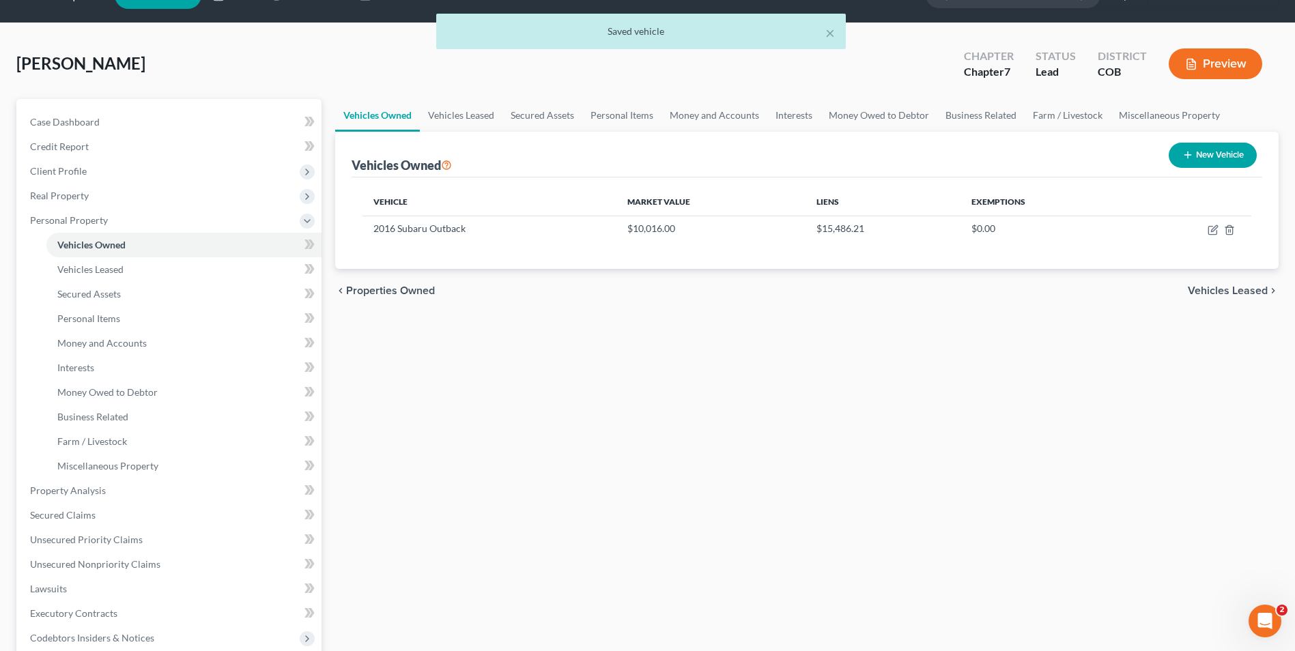
scroll to position [0, 0]
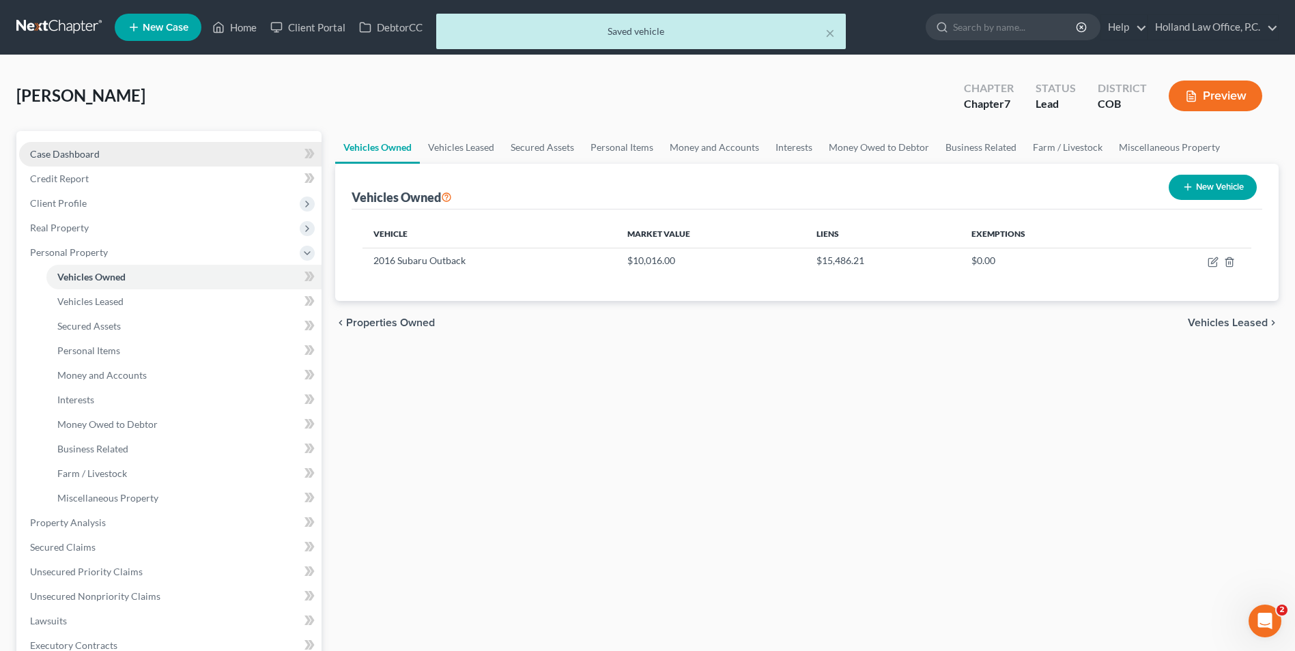
click at [151, 150] on link "Case Dashboard" at bounding box center [170, 154] width 302 height 25
